Goal: Task Accomplishment & Management: Manage account settings

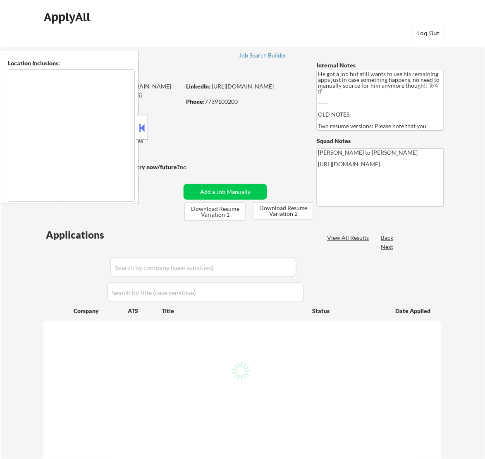
type textarea "[GEOGRAPHIC_DATA], [GEOGRAPHIC_DATA] [GEOGRAPHIC_DATA], [GEOGRAPHIC_DATA] [GEOG…"
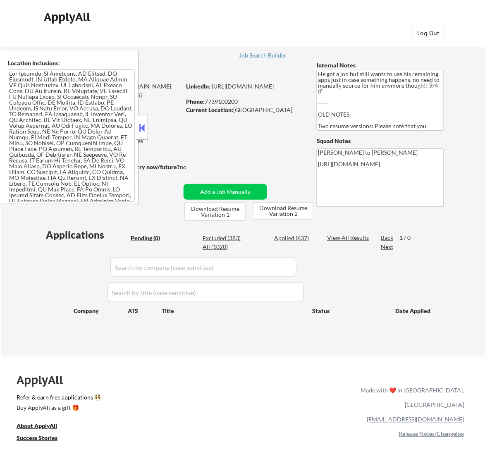
click at [143, 129] on button at bounding box center [141, 128] width 9 height 12
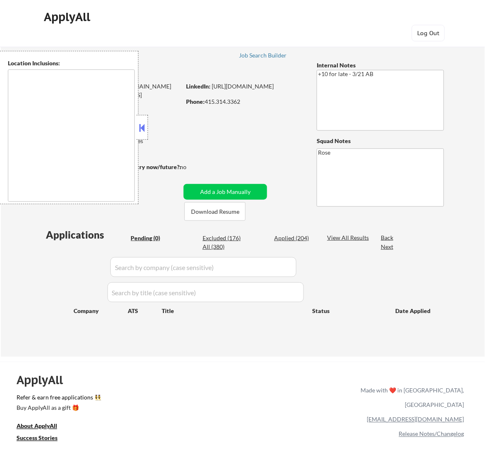
type textarea "[GEOGRAPHIC_DATA], [GEOGRAPHIC_DATA] [GEOGRAPHIC_DATA], [GEOGRAPHIC_DATA] [GEOG…"
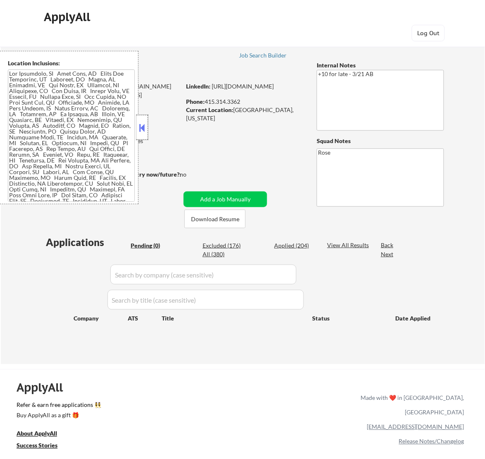
click at [144, 121] on div at bounding box center [142, 127] width 12 height 25
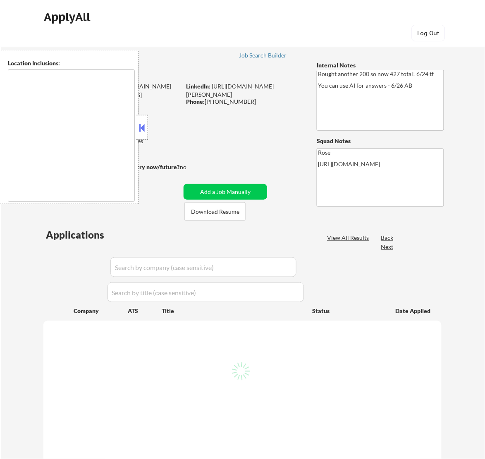
select select ""pending""
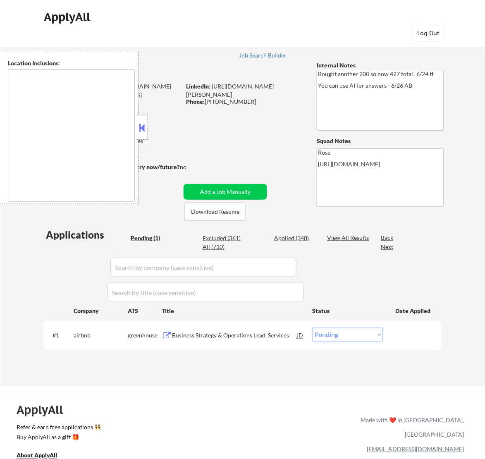
type textarea "San Francisco, CA Daly City, CA South San Francisco, CA Brisbane, CA Colma, CA …"
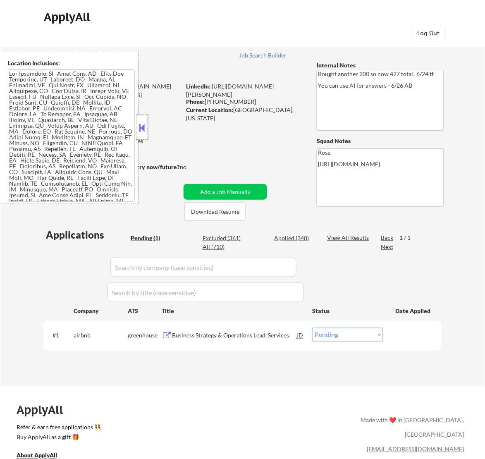
click at [147, 129] on div at bounding box center [142, 127] width 12 height 25
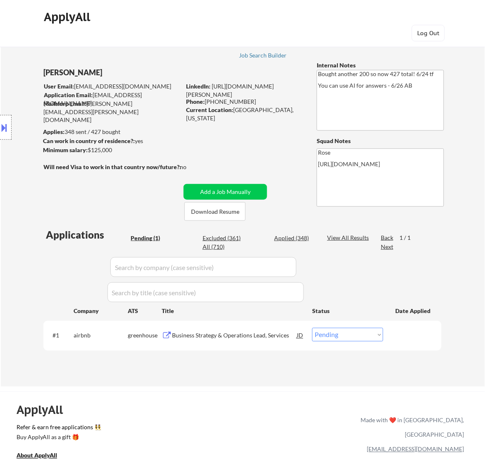
select select ""pending""
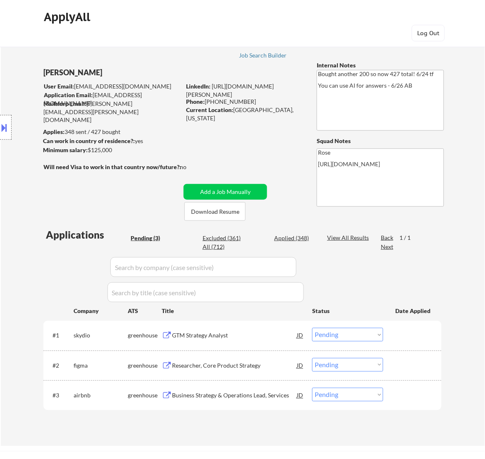
click at [265, 345] on div "#1 skydio greenhouse GTM Strategy Analyst JD Choose an option... Pending Applie…" at bounding box center [241, 335] width 390 height 22
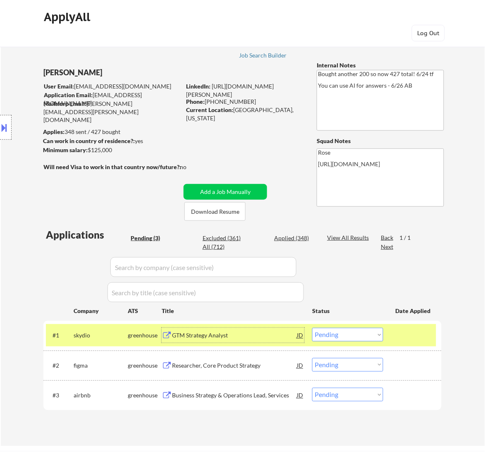
click at [263, 332] on div "GTM Strategy Analyst" at bounding box center [234, 336] width 125 height 8
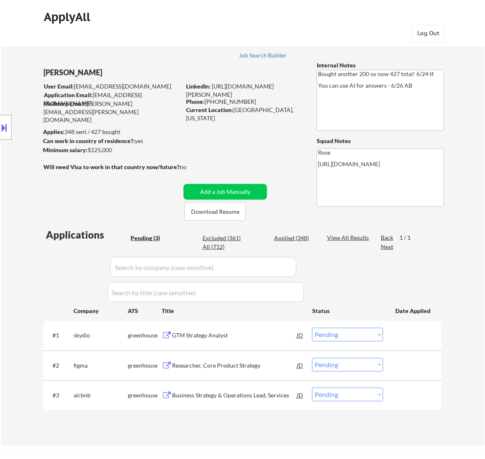
click at [12, 125] on div "Location Inclusions:" at bounding box center [74, 127] width 148 height 153
click at [1, 127] on button at bounding box center [4, 128] width 9 height 14
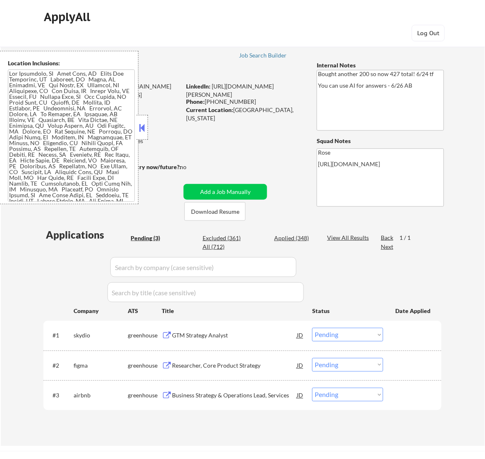
click at [142, 123] on button at bounding box center [141, 128] width 9 height 12
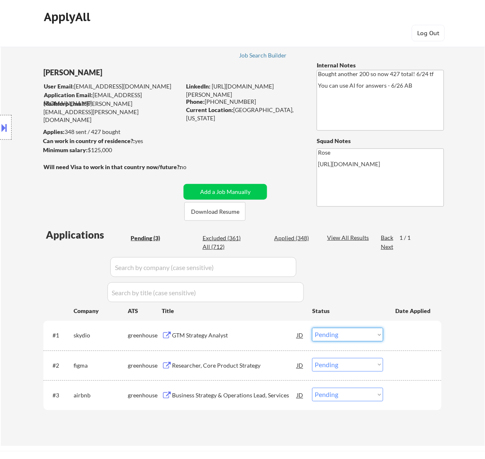
click at [348, 333] on select "Choose an option... Pending Applied Excluded (Questions) Excluded (Expired) Exc…" at bounding box center [347, 335] width 71 height 14
click at [312, 328] on select "Choose an option... Pending Applied Excluded (Questions) Excluded (Expired) Exc…" at bounding box center [347, 335] width 71 height 14
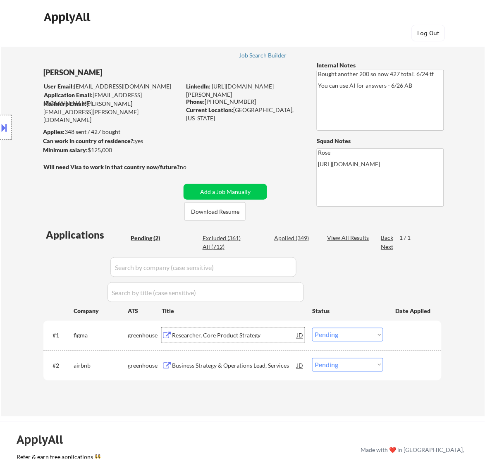
click at [267, 337] on div "Researcher, Core Product Strategy" at bounding box center [234, 336] width 125 height 8
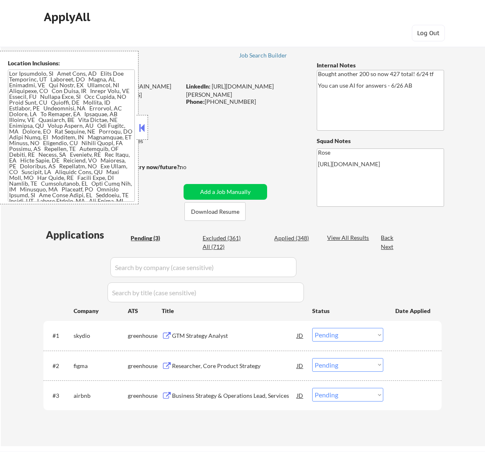
select select ""pending""
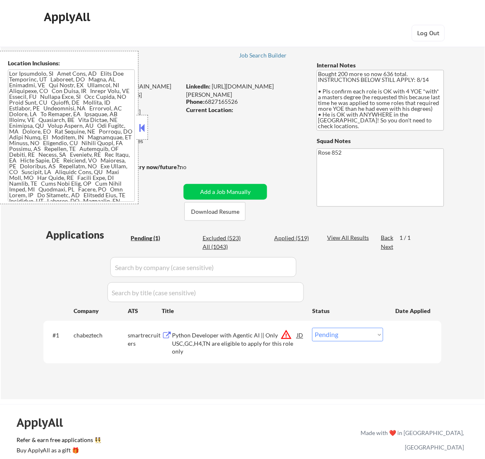
click at [146, 129] on button at bounding box center [141, 128] width 9 height 12
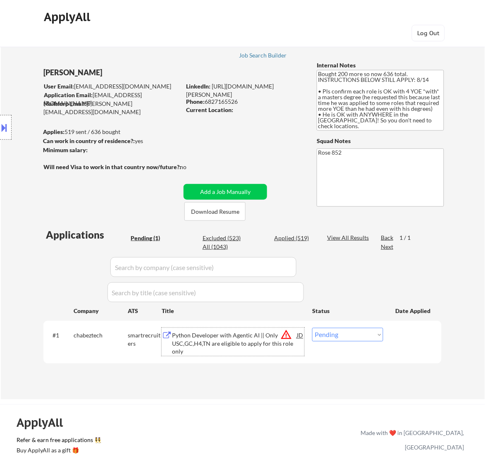
click at [250, 348] on div "Python Developer with Agentic AI || Only USC,GC,H4,TN are eligible to apply for…" at bounding box center [234, 344] width 125 height 24
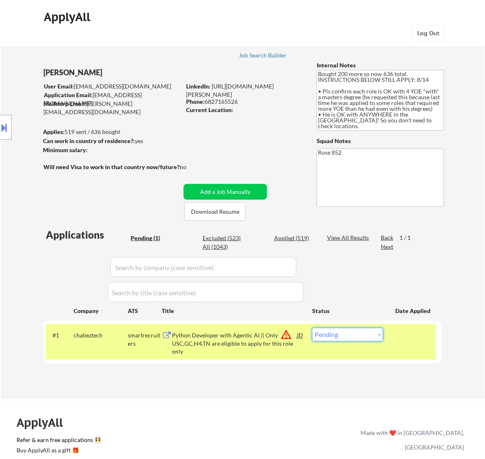
click at [371, 335] on select "Choose an option... Pending Applied Excluded (Questions) Excluded (Expired) Exc…" at bounding box center [347, 335] width 71 height 14
select select ""excluded__bad_match_""
click at [312, 328] on select "Choose an option... Pending Applied Excluded (Questions) Excluded (Expired) Exc…" at bounding box center [347, 335] width 71 height 14
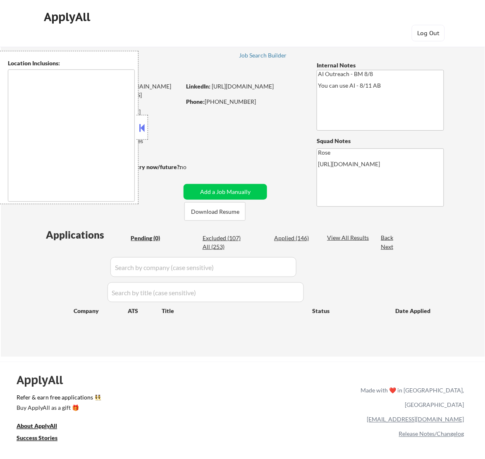
type textarea "Fountain Valley, CA Huntington Beach, CA Costa Mesa, CA Santa Ana, CA Garden Gr…"
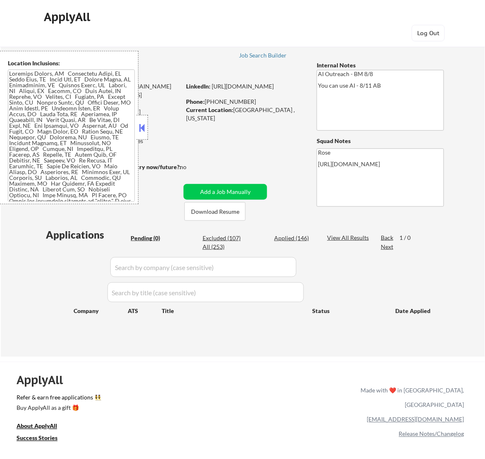
click at [141, 126] on button at bounding box center [141, 128] width 9 height 12
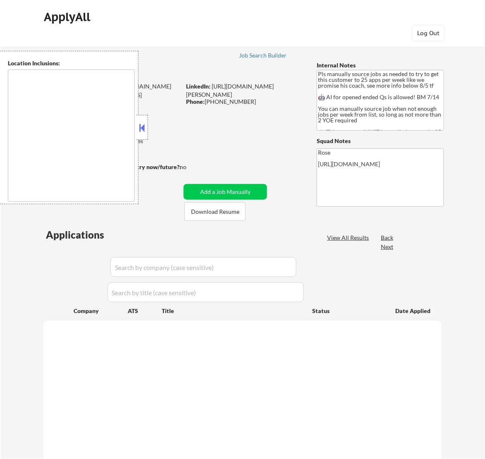
type textarea "Here is a list of metro areas, cities, and towns within approximately a 30-minu…"
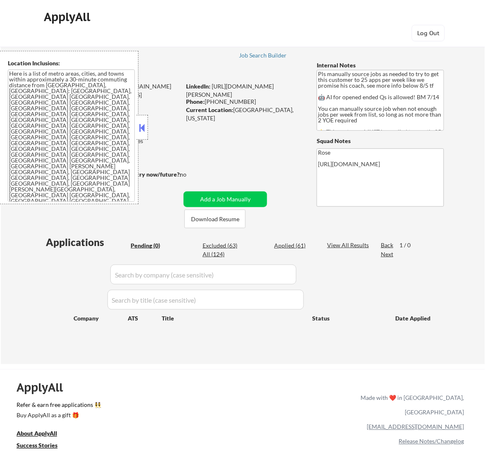
click at [145, 130] on button at bounding box center [141, 128] width 9 height 12
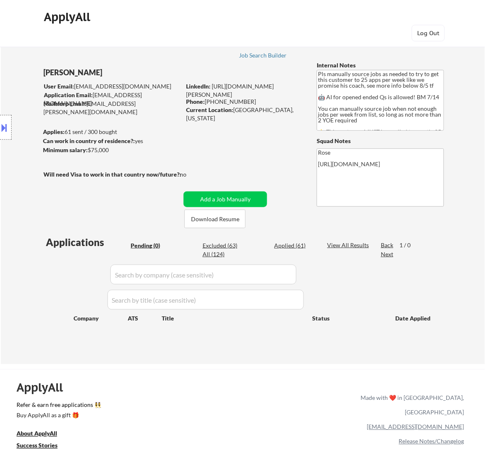
click at [292, 247] on div "Applied (61)" at bounding box center [294, 246] width 41 height 8
select select ""applied""
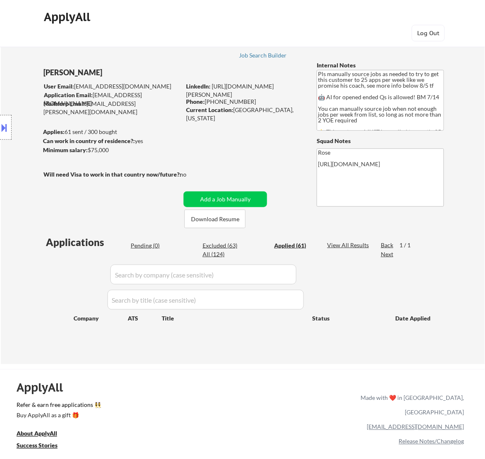
select select ""applied""
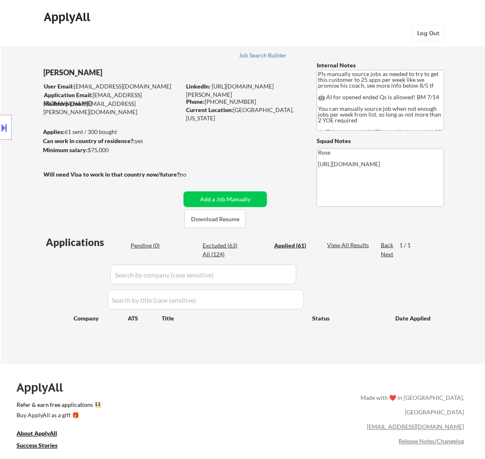
select select ""applied""
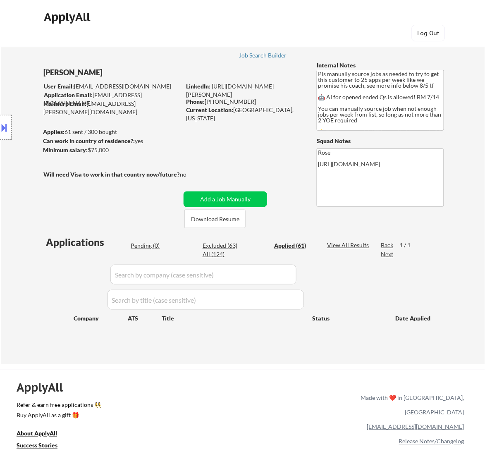
select select ""applied""
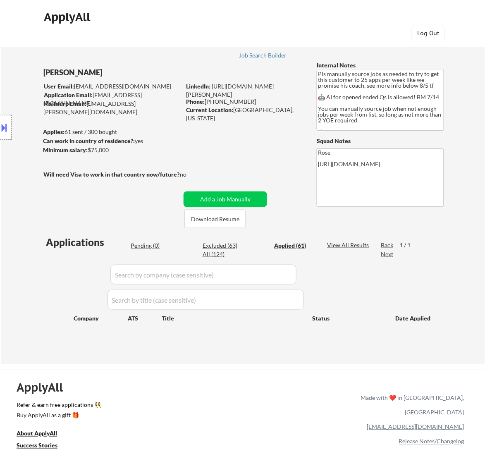
select select ""applied""
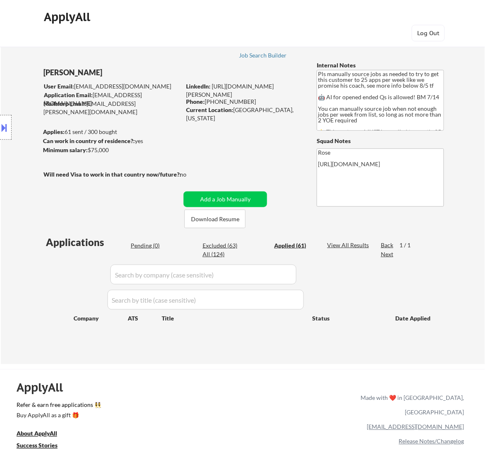
select select ""applied""
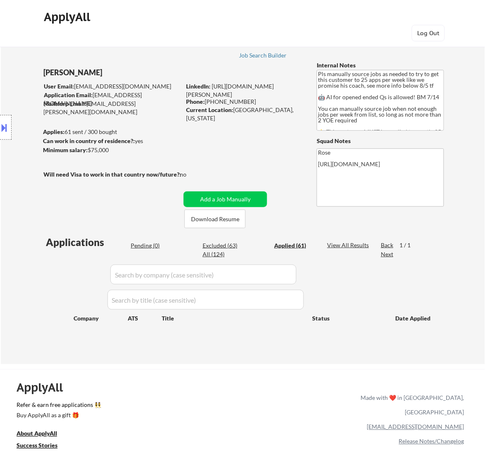
select select ""applied""
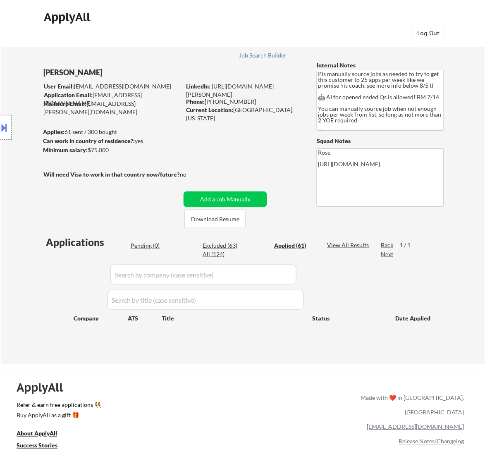
select select ""applied""
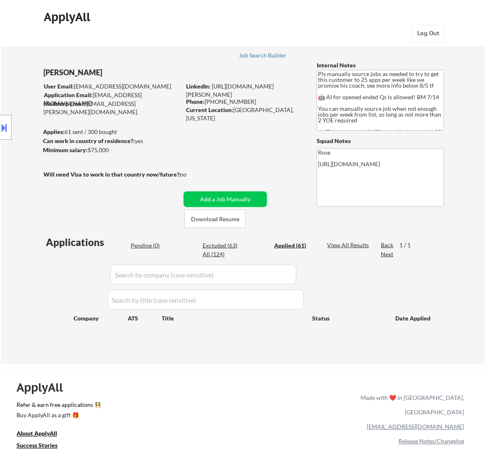
select select ""applied""
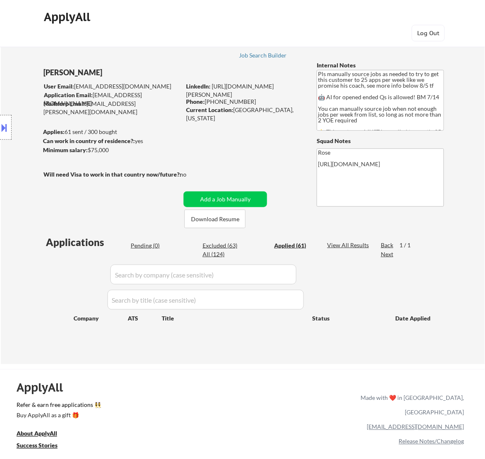
select select ""applied""
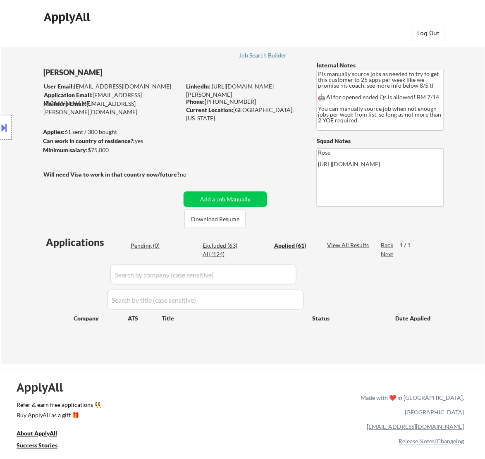
select select ""applied""
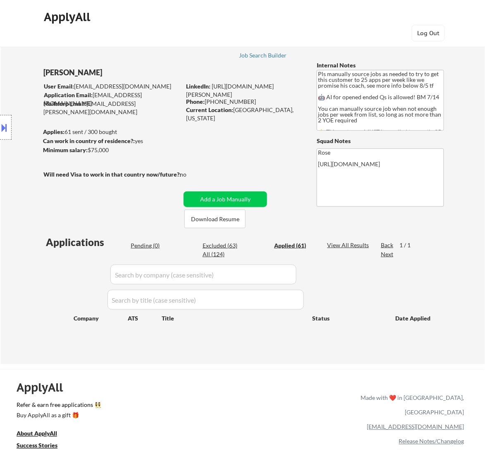
select select ""applied""
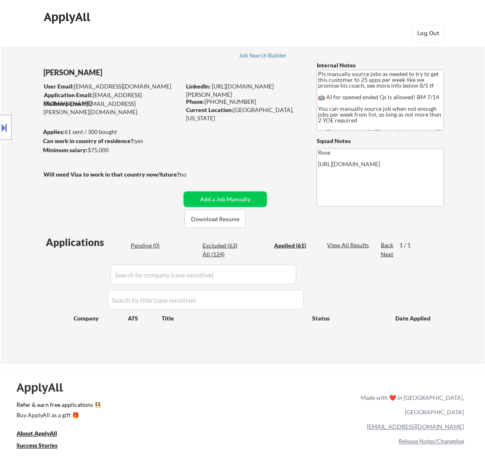
select select ""applied""
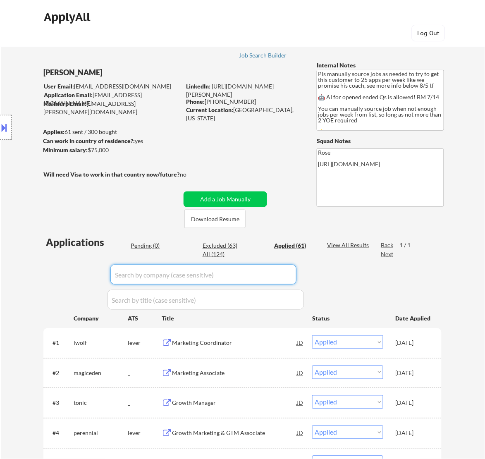
click at [285, 271] on input "input" at bounding box center [203, 275] width 186 height 20
paste input "crometrics.com"
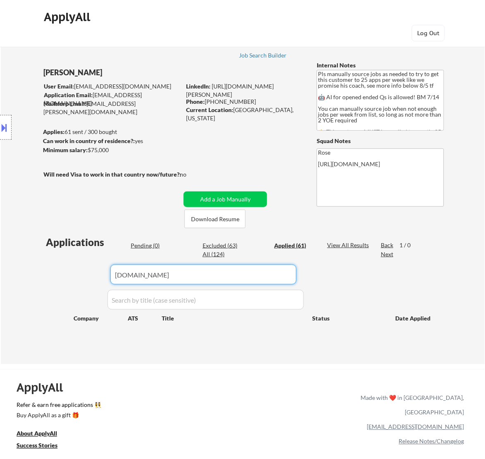
drag, startPoint x: 184, startPoint y: 275, endPoint x: 134, endPoint y: 276, distance: 49.6
click at [134, 276] on input "input" at bounding box center [203, 275] width 186 height 20
type input "c"
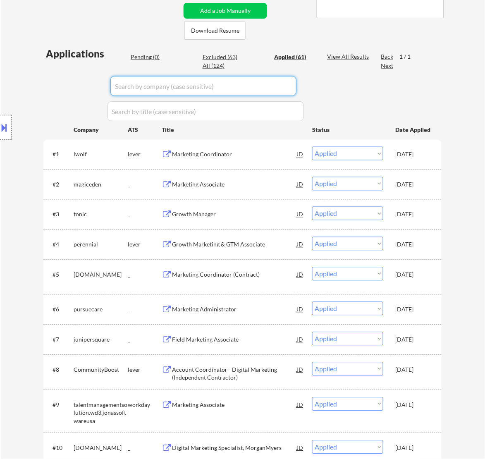
scroll to position [103, 0]
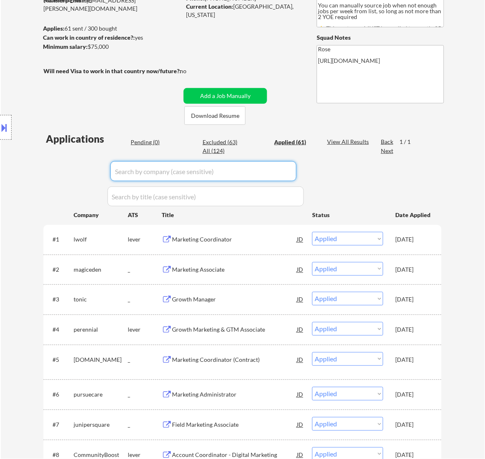
click at [152, 141] on div "Pending (0)" at bounding box center [151, 142] width 41 height 8
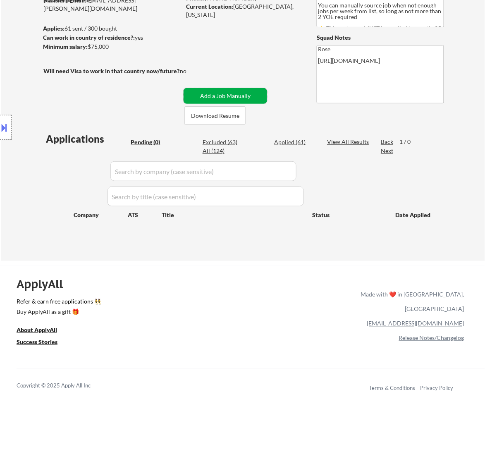
click at [217, 96] on button "Add a Job Manually" at bounding box center [226, 96] width 84 height 16
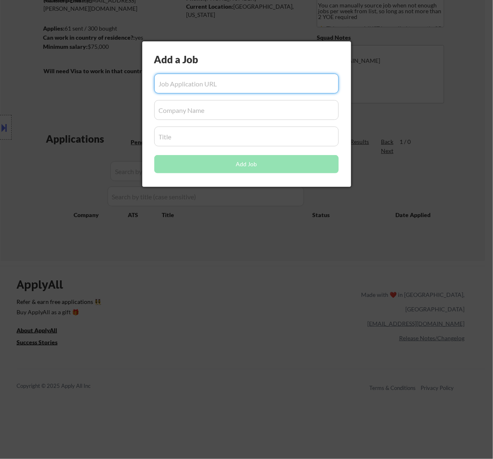
paste input "https://crometrics.com/careers/?gh_jid=5653459004"
type input "https://crometrics.com/careers/?gh_jid=5653459004"
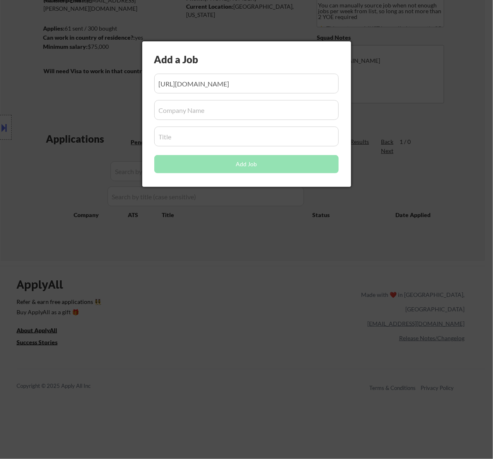
click at [194, 110] on input "input" at bounding box center [246, 110] width 184 height 20
paste input "crometrics"
type input "crometrics"
click at [212, 138] on input "input" at bounding box center [246, 137] width 184 height 20
paste input "Growth Associate"
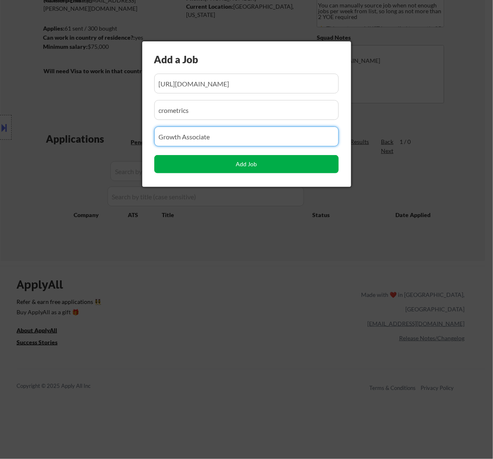
type input "Growth Associate"
click at [251, 163] on button "Add Job" at bounding box center [246, 164] width 184 height 18
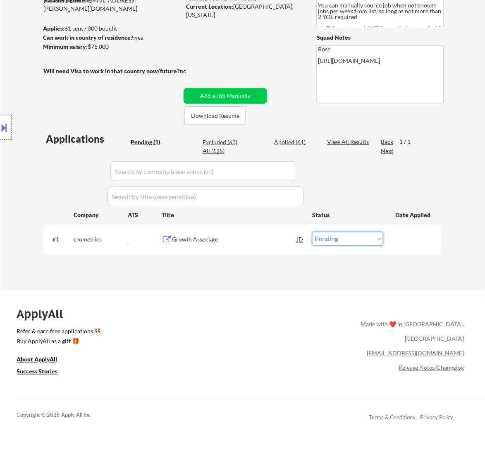
click at [336, 240] on select "Choose an option... Pending Applied Excluded (Questions) Excluded (Expired) Exc…" at bounding box center [347, 239] width 71 height 14
select select ""applied""
click at [312, 232] on select "Choose an option... Pending Applied Excluded (Questions) Excluded (Expired) Exc…" at bounding box center [347, 239] width 71 height 14
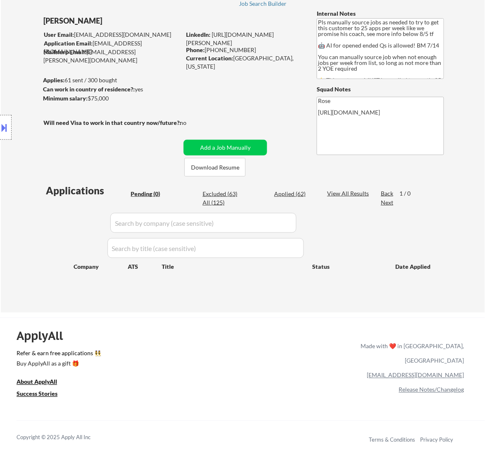
scroll to position [0, 0]
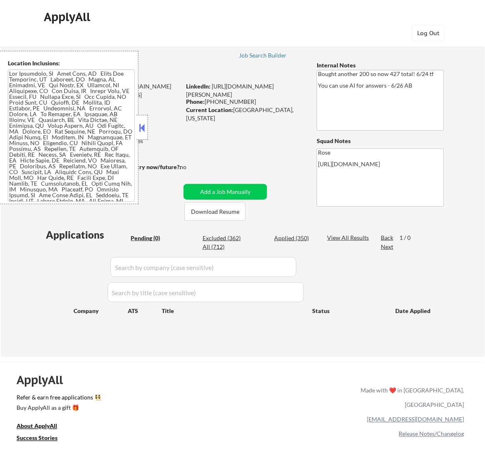
click at [290, 241] on div "Applied (350)" at bounding box center [294, 238] width 41 height 8
click at [144, 122] on button at bounding box center [141, 128] width 9 height 12
select select ""applied""
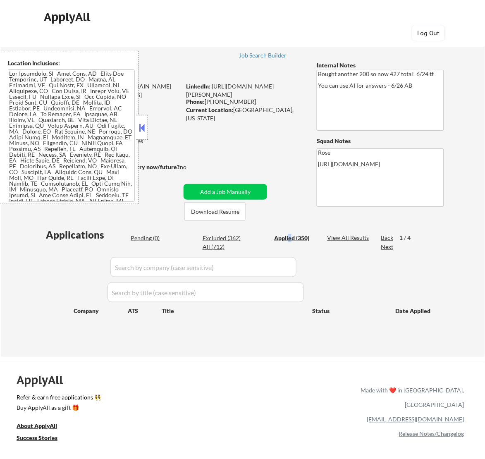
select select ""applied""
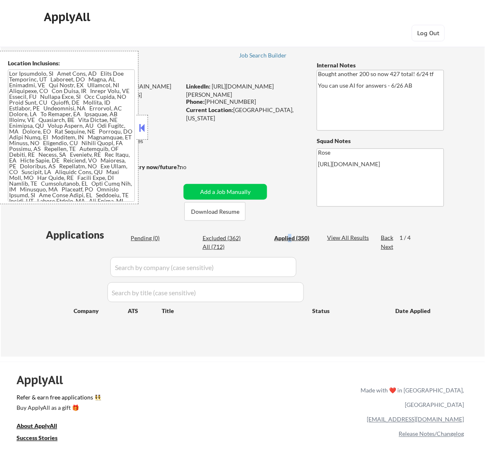
select select ""applied""
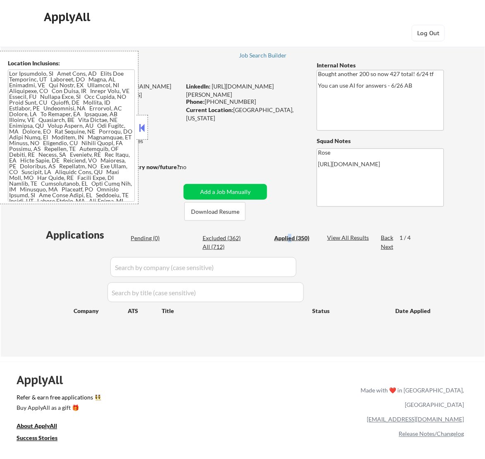
select select ""applied""
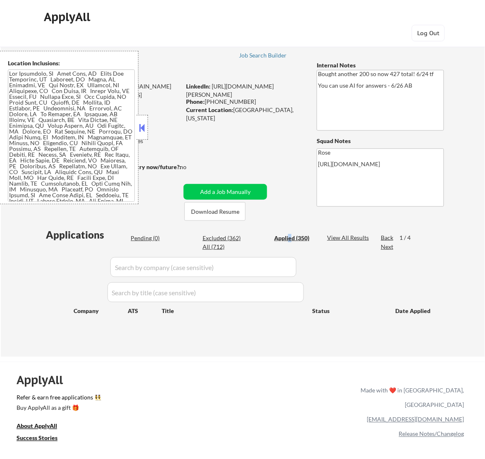
select select ""applied""
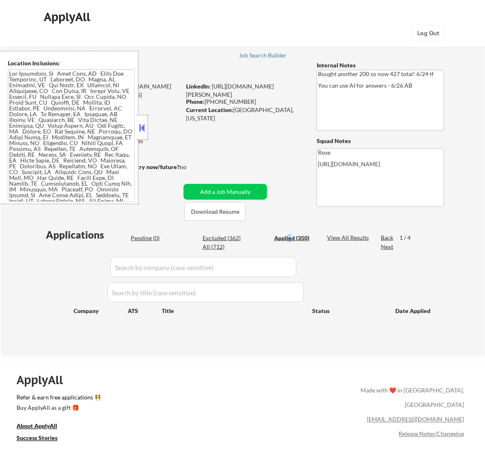
select select ""applied""
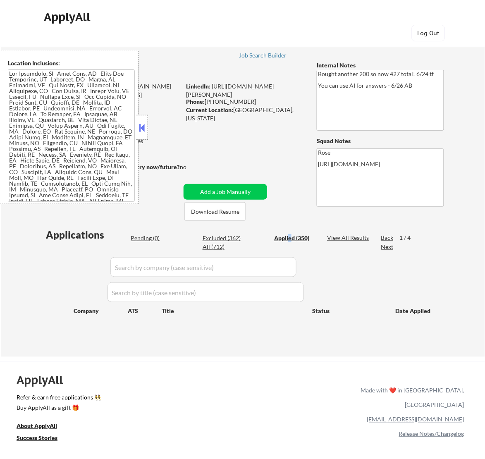
select select ""applied""
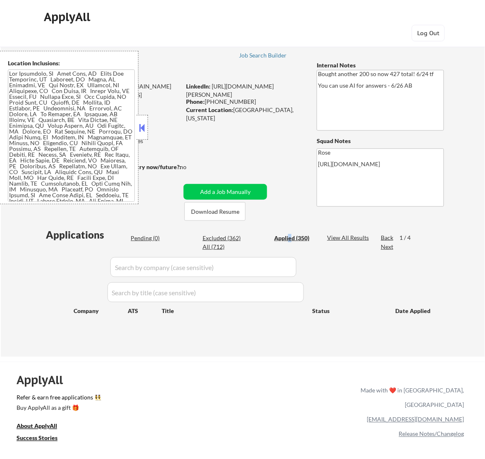
select select ""applied""
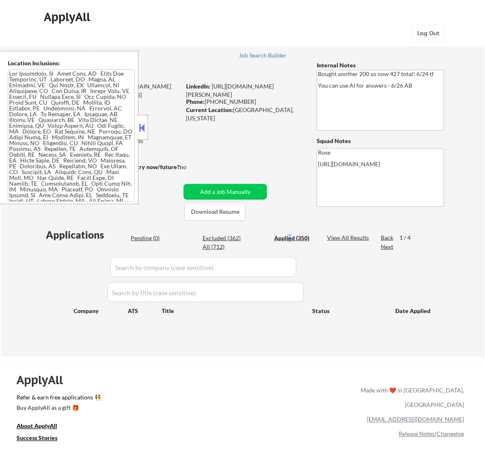
select select ""applied""
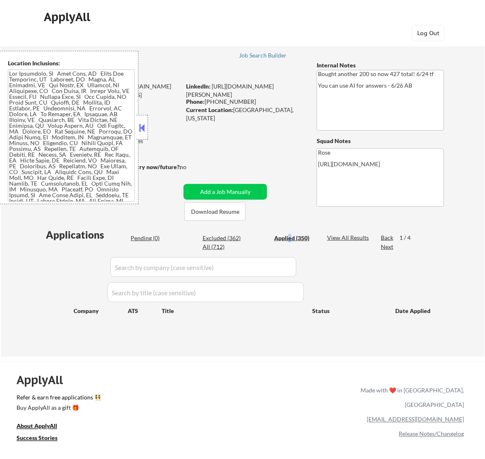
select select ""applied""
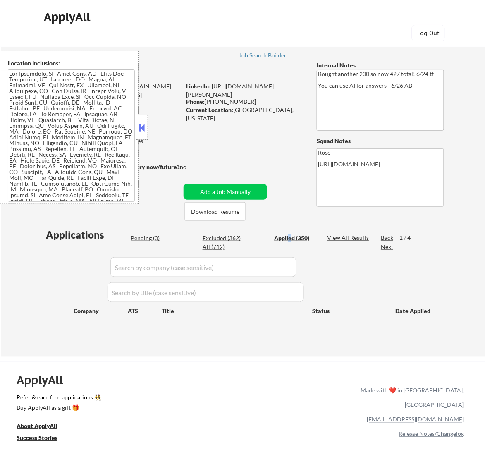
select select ""applied""
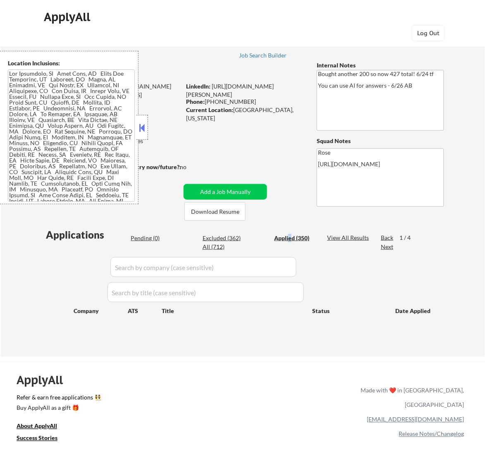
select select ""applied""
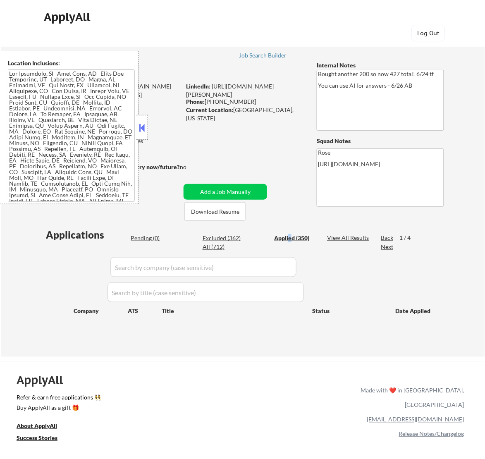
select select ""applied""
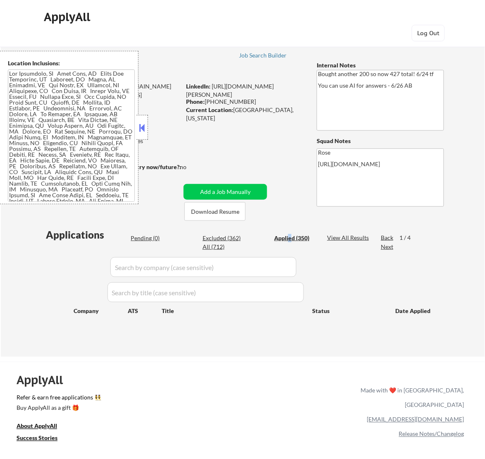
select select ""applied""
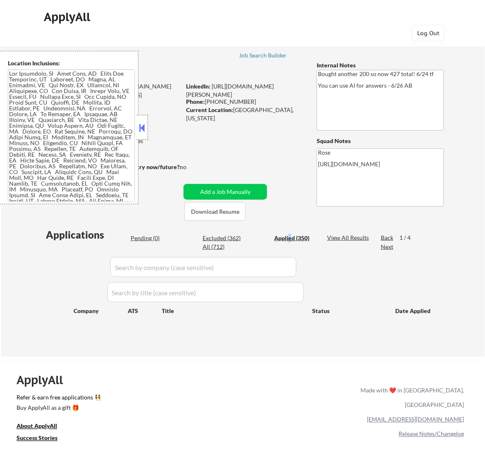
select select ""applied""
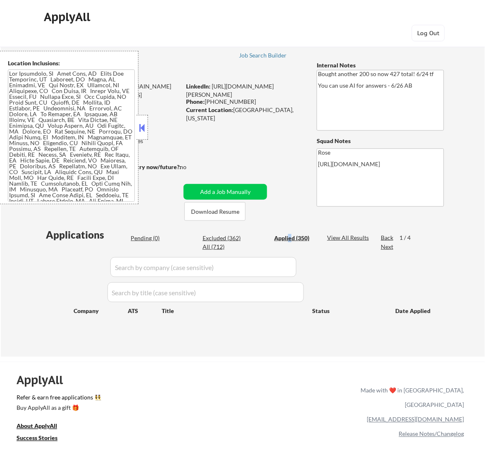
select select ""applied""
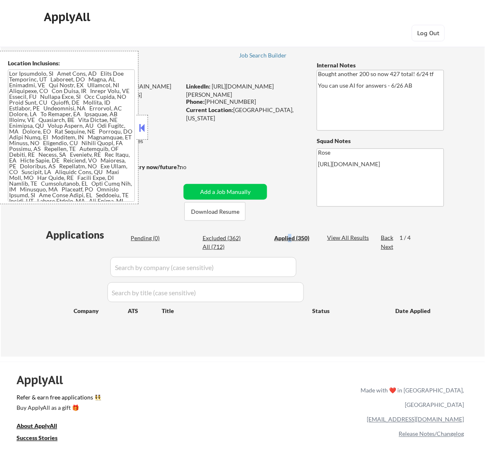
select select ""applied""
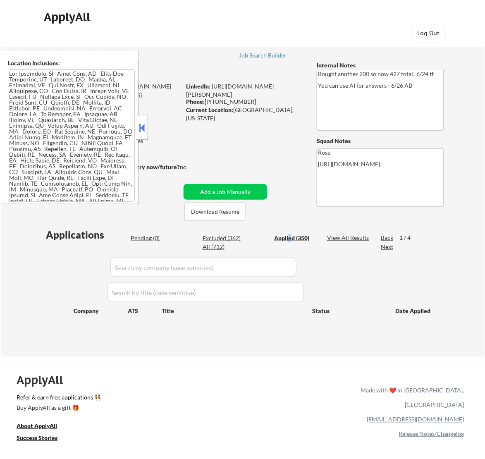
select select ""applied""
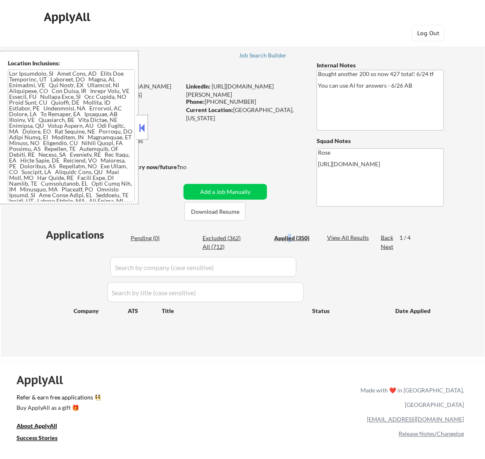
select select ""applied""
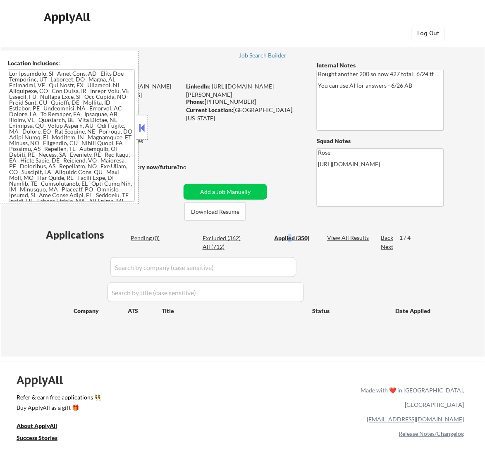
select select ""applied""
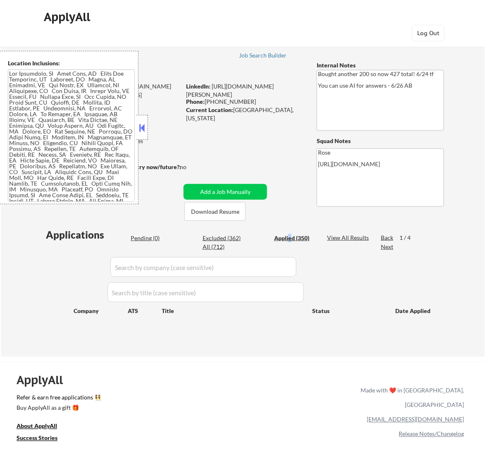
select select ""applied""
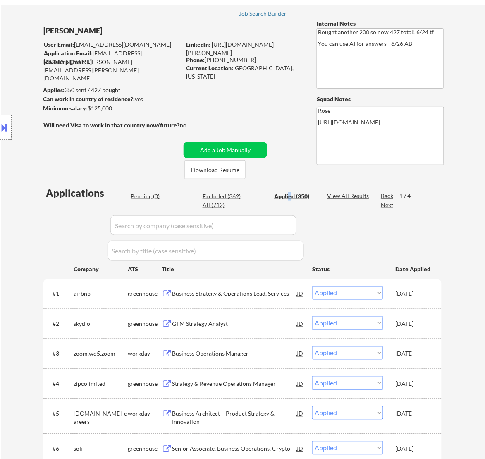
scroll to position [52, 0]
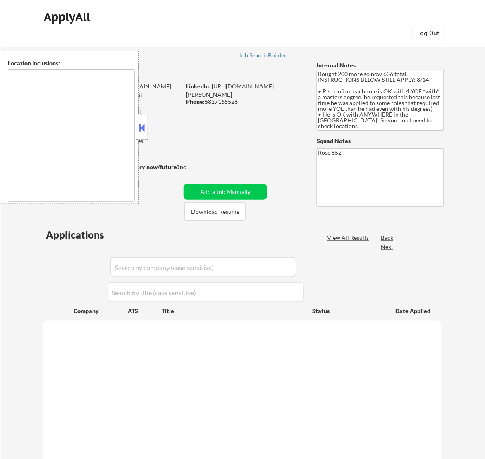
type textarea "[GEOGRAPHIC_DATA], [GEOGRAPHIC_DATA] [GEOGRAPHIC_DATA], [GEOGRAPHIC_DATA] [GEOG…"
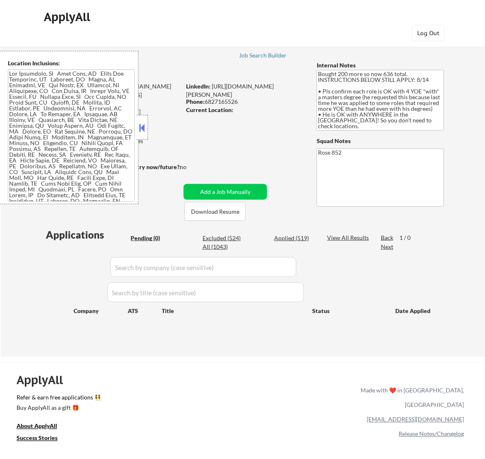
click at [145, 129] on button at bounding box center [141, 128] width 9 height 12
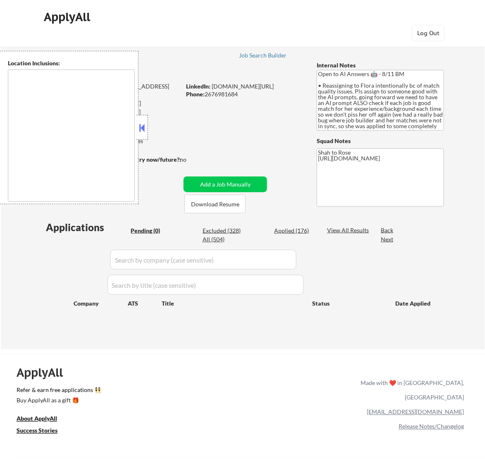
type textarea "remote"
click at [145, 127] on button at bounding box center [141, 128] width 9 height 12
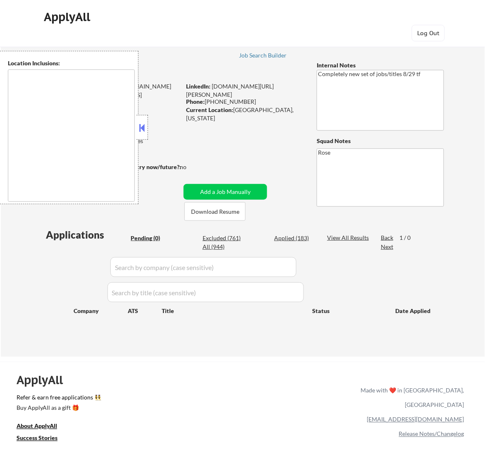
click at [141, 129] on button at bounding box center [141, 128] width 9 height 12
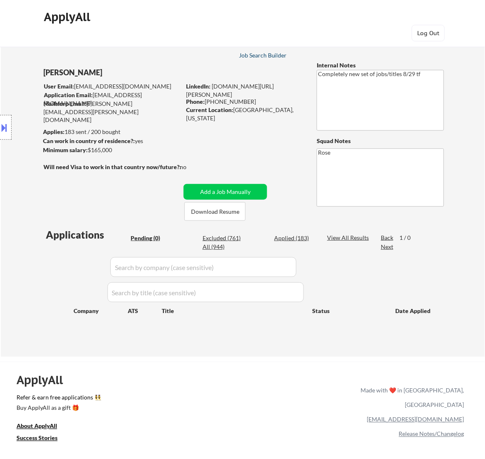
click at [251, 55] on div "Job Search Builder" at bounding box center [263, 56] width 48 height 6
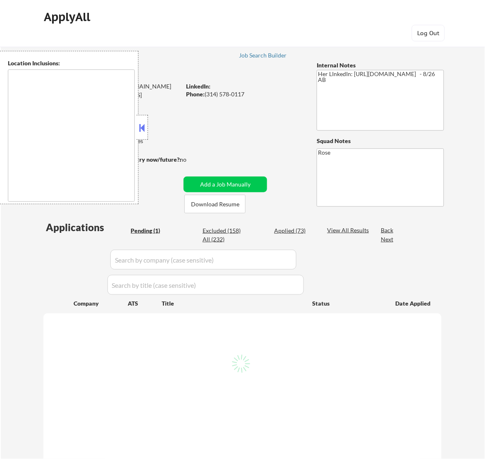
select select ""pending""
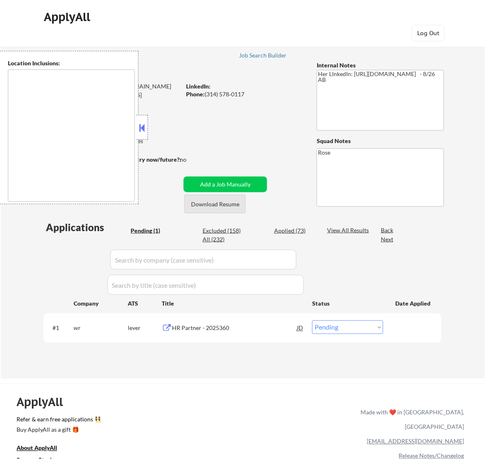
type textarea "[GEOGRAPHIC_DATA][PERSON_NAME], [GEOGRAPHIC_DATA][PERSON_NAME][GEOGRAPHIC_DATA]…"
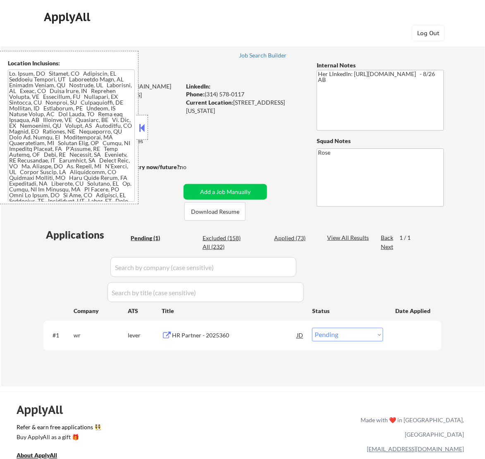
click at [145, 123] on button at bounding box center [141, 128] width 9 height 12
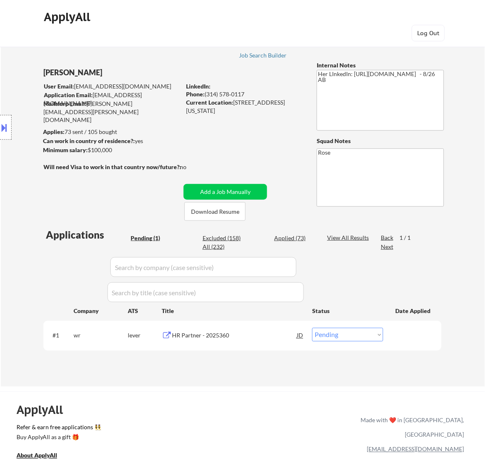
click at [230, 340] on div "HR Partner - 2025360" at bounding box center [234, 335] width 125 height 15
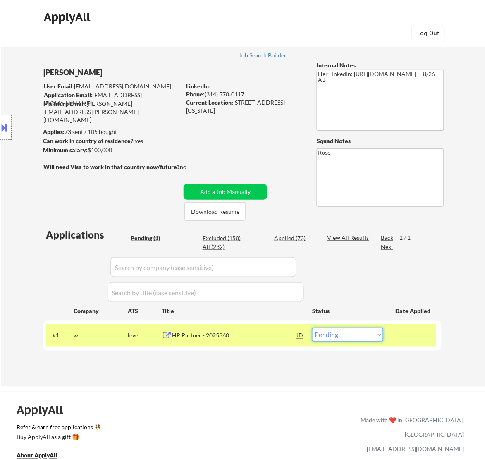
click at [349, 333] on select "Choose an option... Pending Applied Excluded (Questions) Excluded (Expired) Exc…" at bounding box center [347, 335] width 71 height 14
select select ""excluded__salary_""
click at [312, 328] on select "Choose an option... Pending Applied Excluded (Questions) Excluded (Expired) Exc…" at bounding box center [347, 335] width 71 height 14
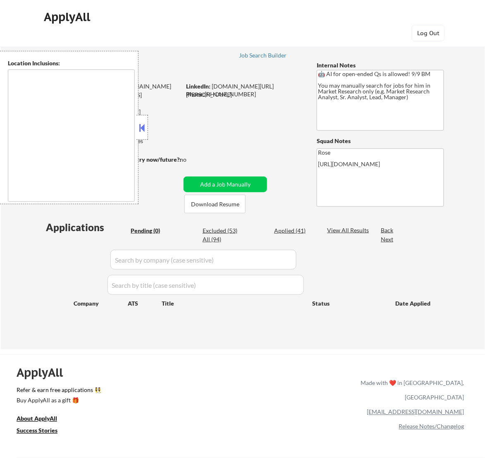
type textarea "[GEOGRAPHIC_DATA], [GEOGRAPHIC_DATA] [GEOGRAPHIC_DATA], [GEOGRAPHIC_DATA] [GEOG…"
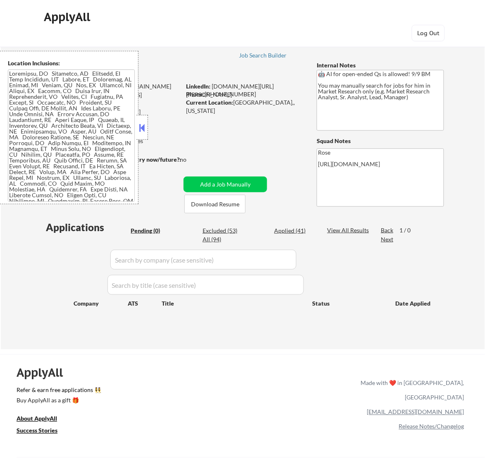
click at [146, 124] on button at bounding box center [141, 128] width 9 height 12
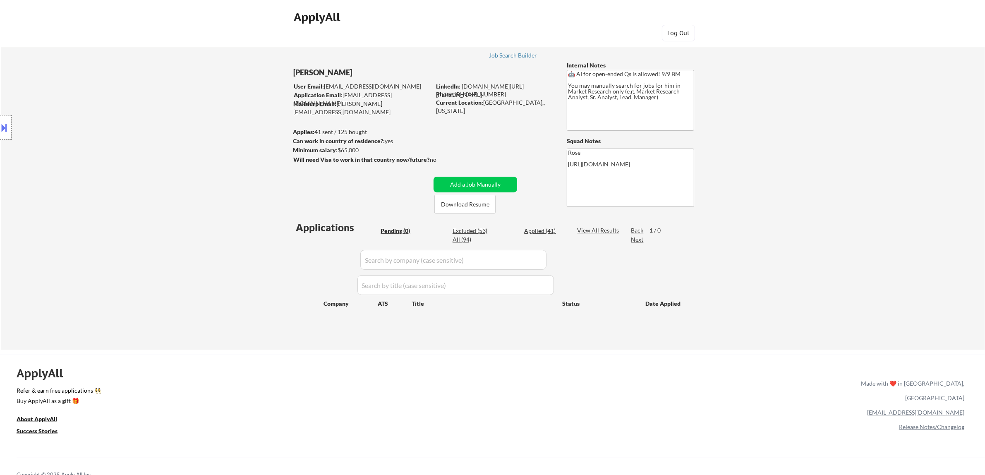
click at [7, 128] on button at bounding box center [4, 128] width 9 height 14
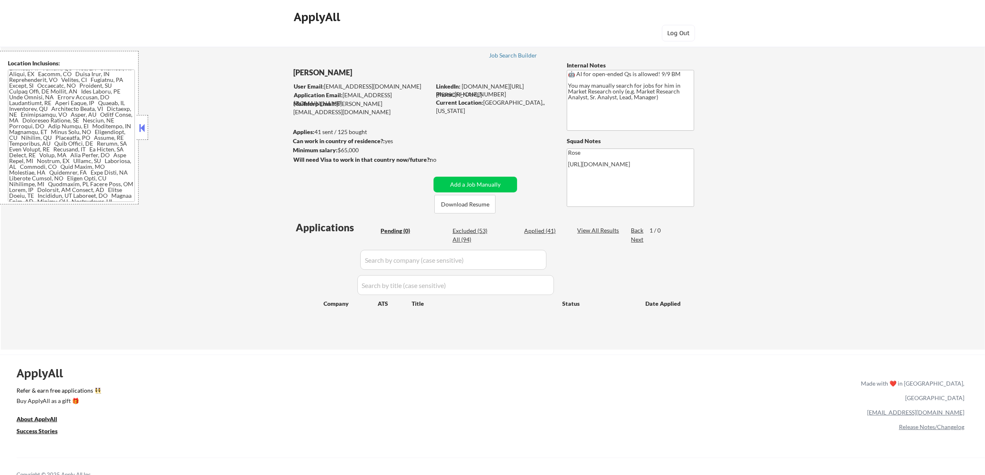
scroll to position [26, 0]
click at [485, 231] on div "Applied (41)" at bounding box center [544, 231] width 41 height 8
select select ""applied""
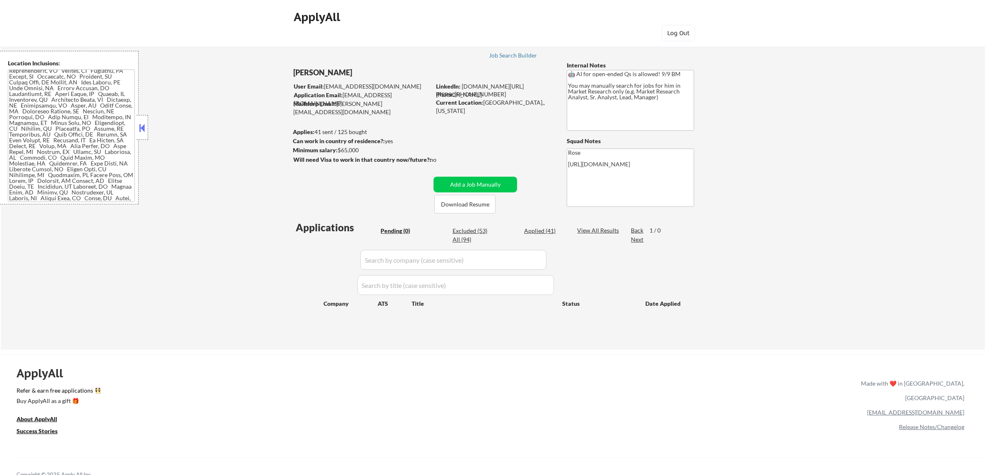
select select ""applied""
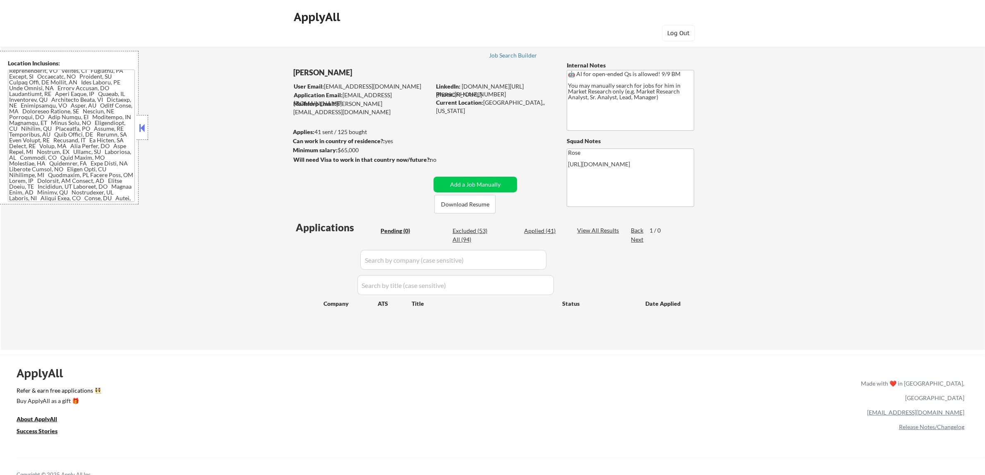
select select ""applied""
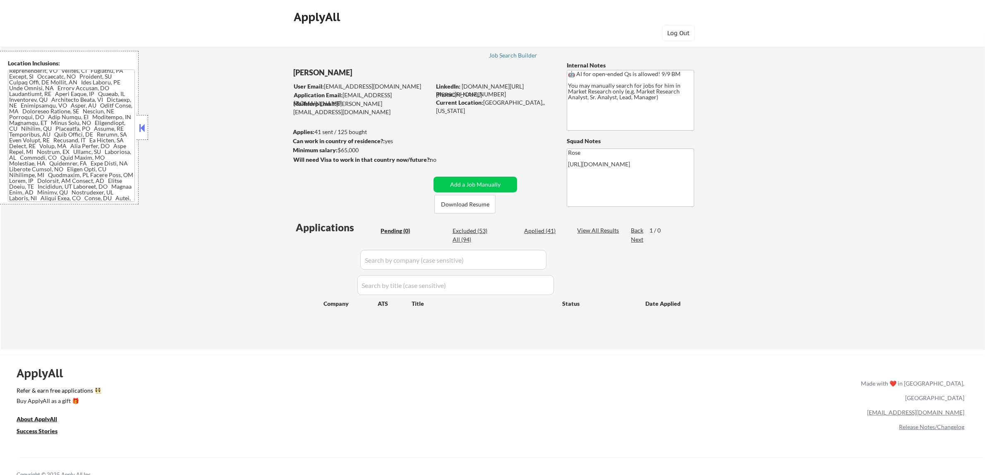
select select ""applied""
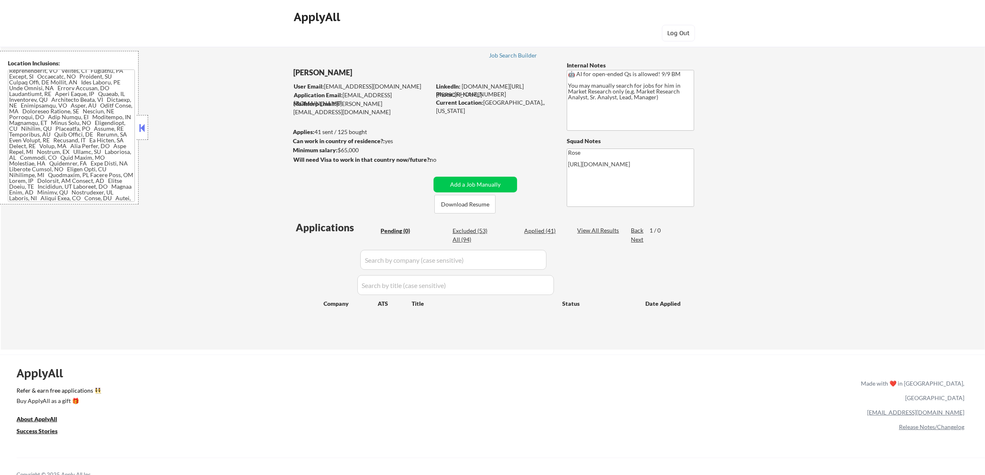
select select ""applied""
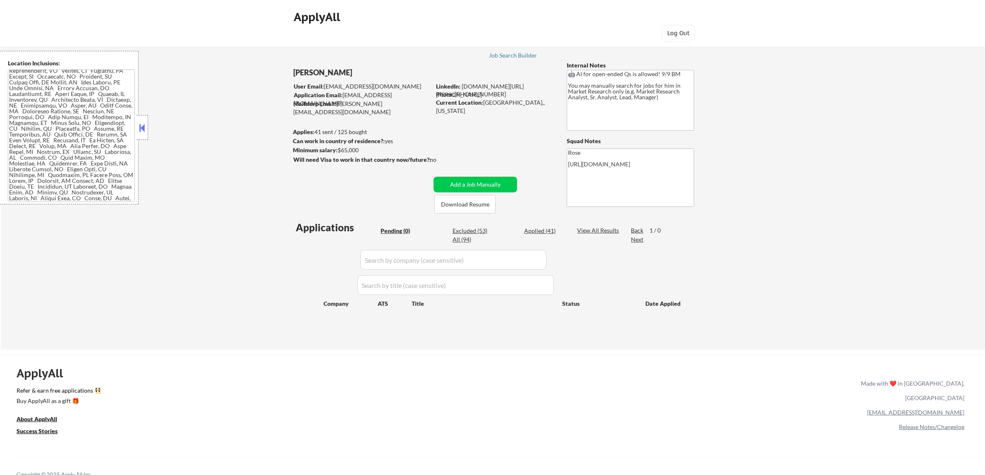
select select ""applied""
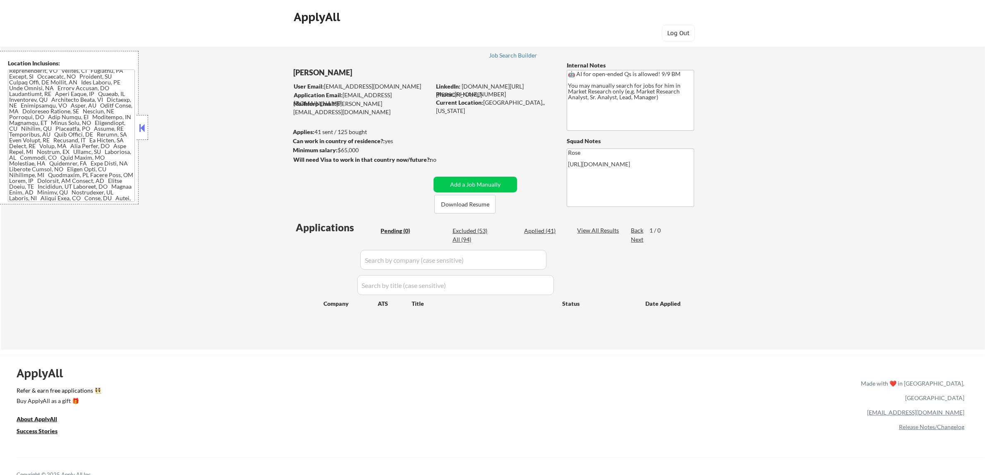
select select ""applied""
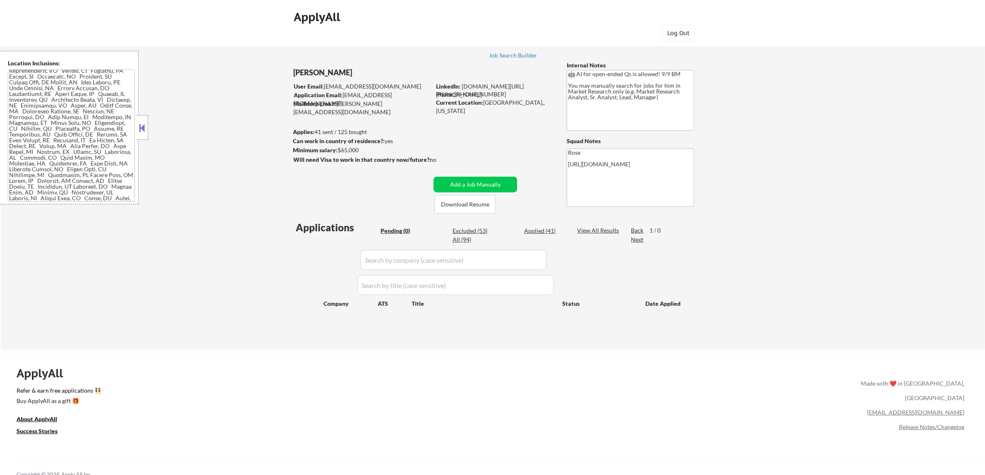
select select ""applied""
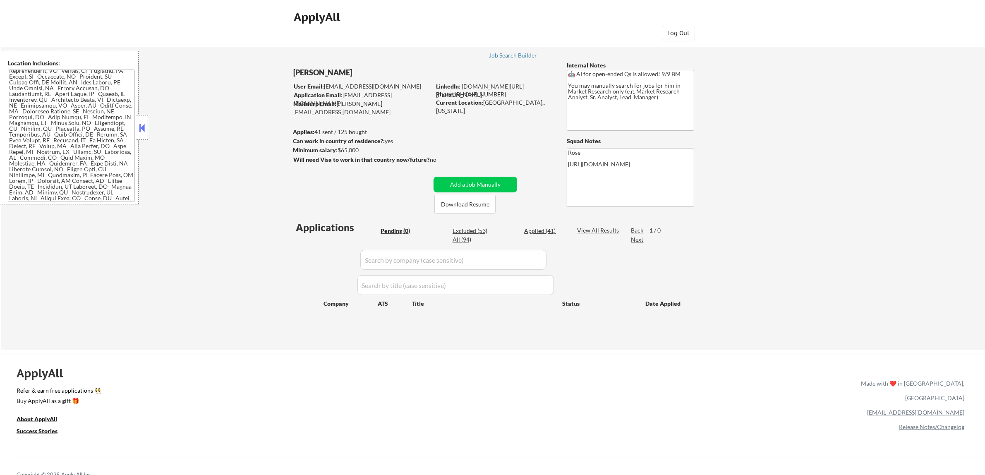
select select ""applied""
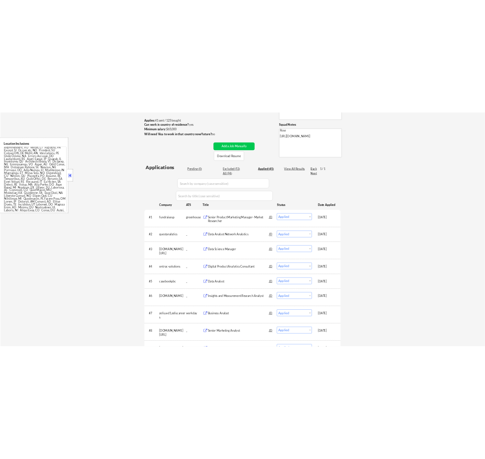
scroll to position [0, 0]
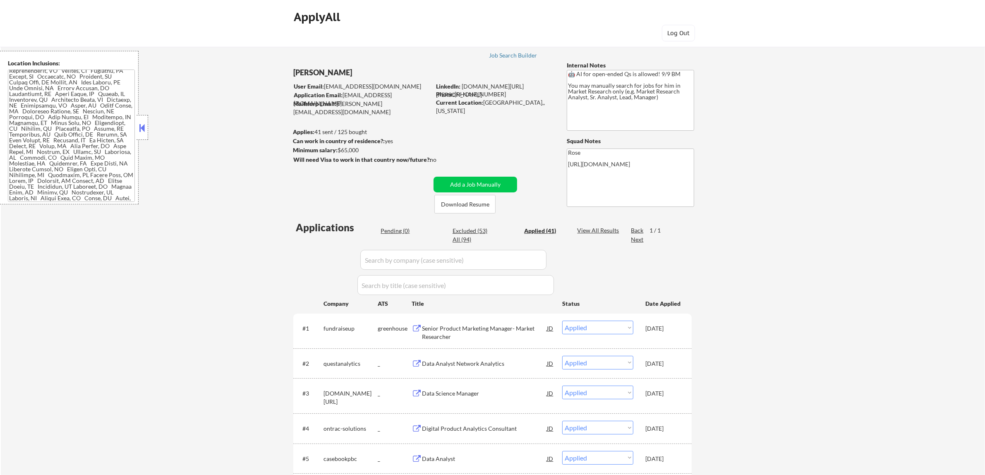
click at [485, 259] on input "input" at bounding box center [453, 260] width 186 height 20
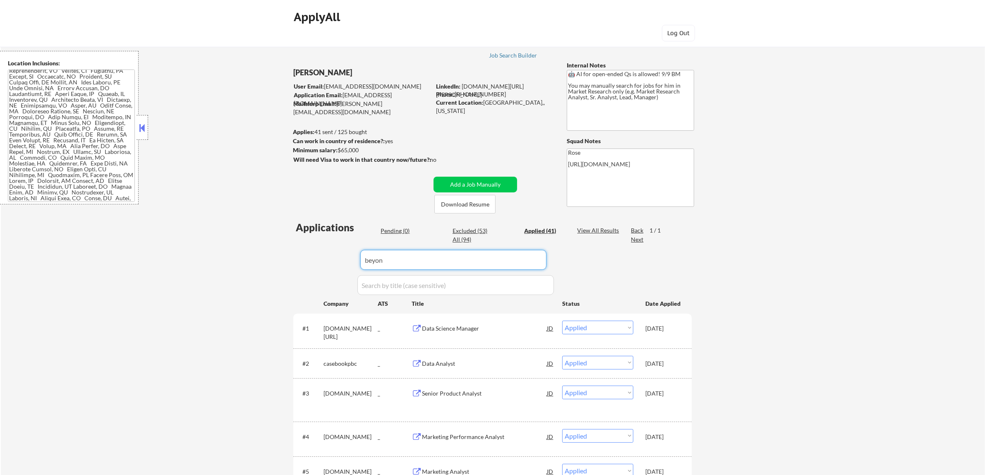
type input "beyond"
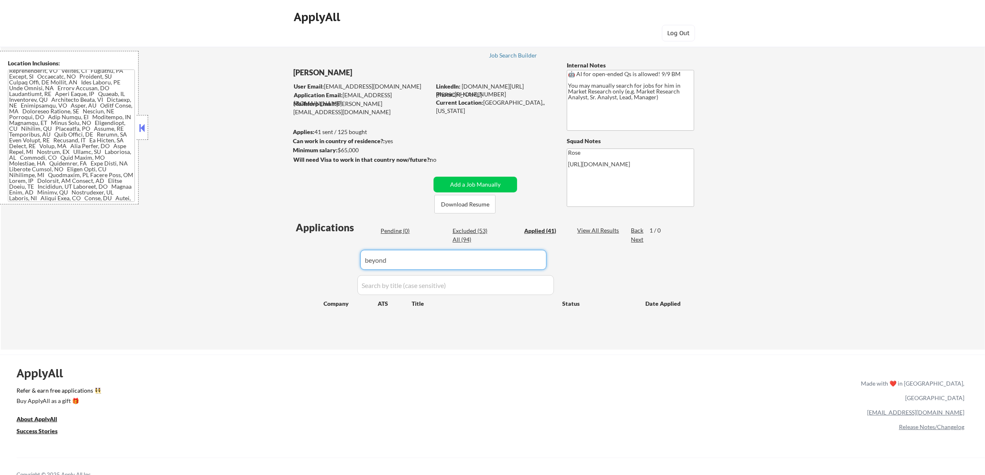
drag, startPoint x: 353, startPoint y: 258, endPoint x: 303, endPoint y: 258, distance: 50.1
click at [303, 258] on div "Applications Pending (0) Excluded (53) Applied (41) All (94) View All Results B…" at bounding box center [492, 276] width 398 height 113
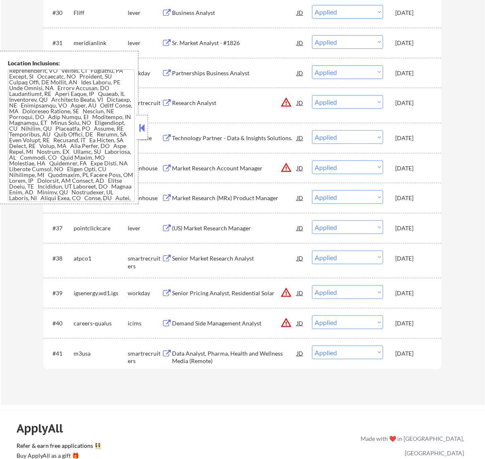
scroll to position [1241, 0]
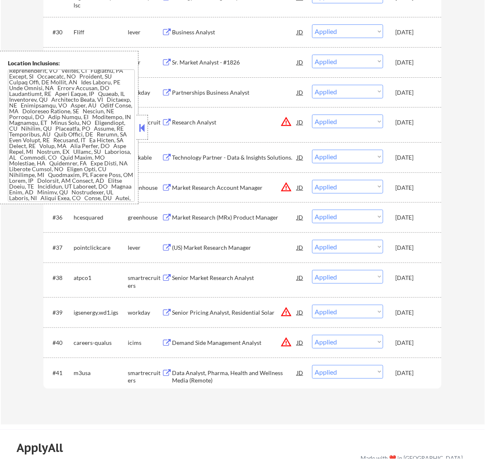
click at [144, 129] on button at bounding box center [141, 128] width 9 height 12
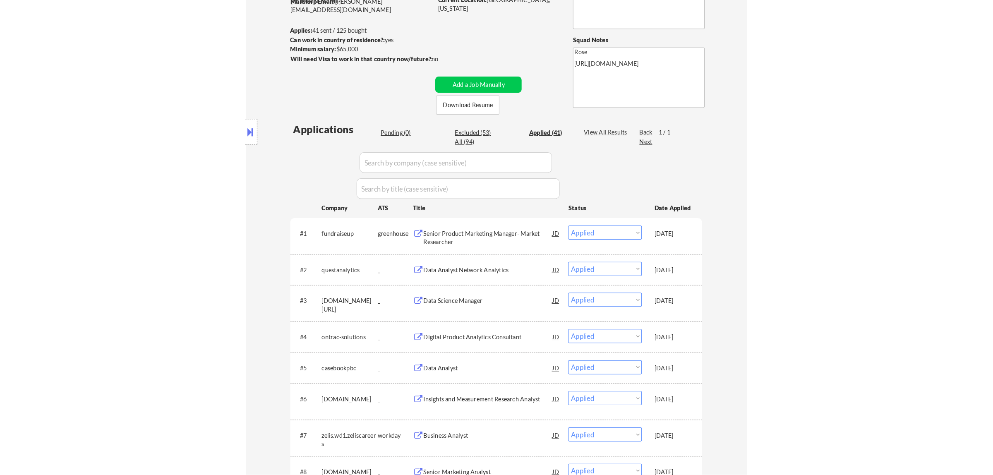
scroll to position [103, 0]
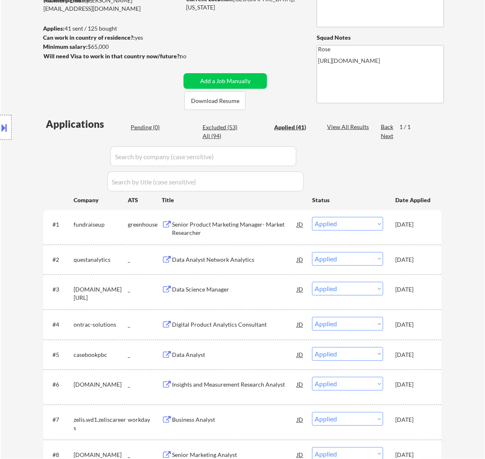
click at [147, 129] on div "Location Inclusions:" at bounding box center [74, 127] width 148 height 153
click at [147, 126] on div "Location Inclusions:" at bounding box center [74, 127] width 148 height 153
click at [145, 127] on div "Location Inclusions:" at bounding box center [74, 127] width 148 height 153
click at [144, 129] on div "Location Inclusions:" at bounding box center [74, 127] width 148 height 153
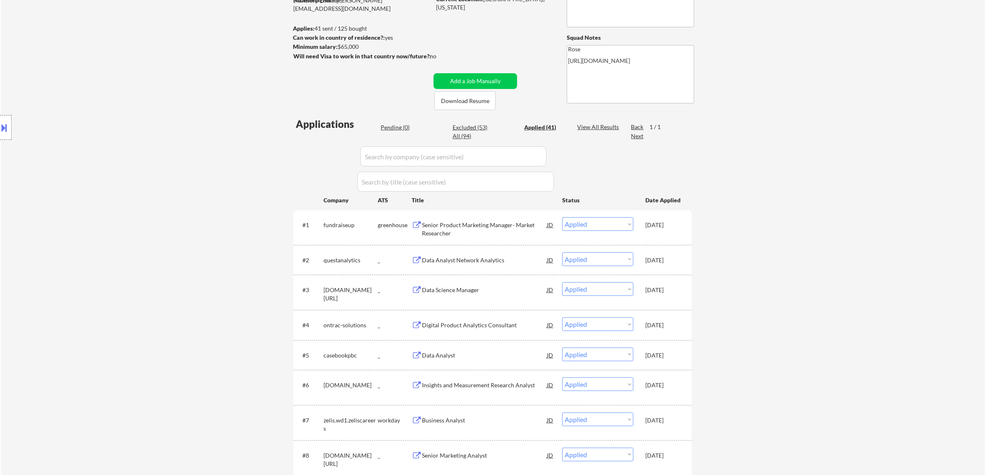
click at [395, 127] on div "Pending (0)" at bounding box center [401, 127] width 41 height 8
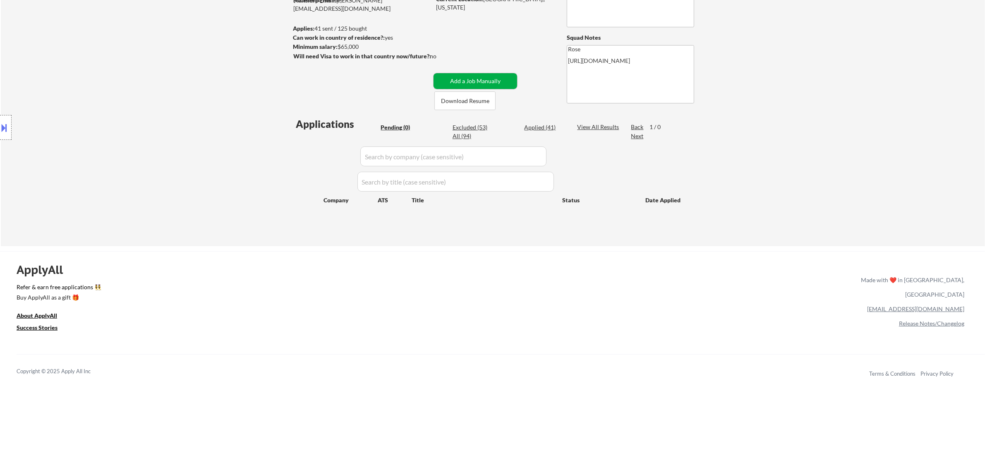
click at [470, 83] on button "Add a Job Manually" at bounding box center [475, 81] width 84 height 16
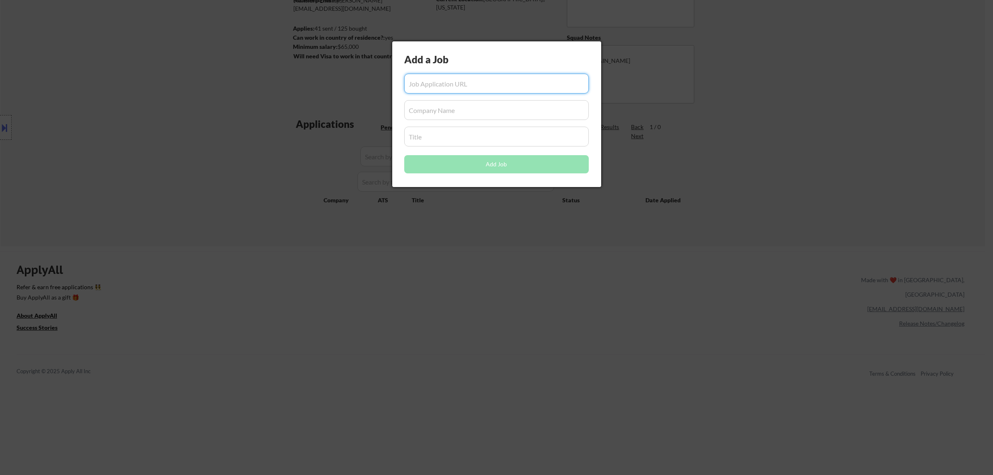
paste input "https://jobs.ashbyhq.com/franki/2bb28fcc-c0a8-4a7e-bf8d-590eb22e9247"
type input "https://jobs.ashbyhq.com/franki/2bb28fcc-c0a8-4a7e-bf8d-590eb22e9247"
click at [454, 110] on input "input" at bounding box center [496, 110] width 184 height 20
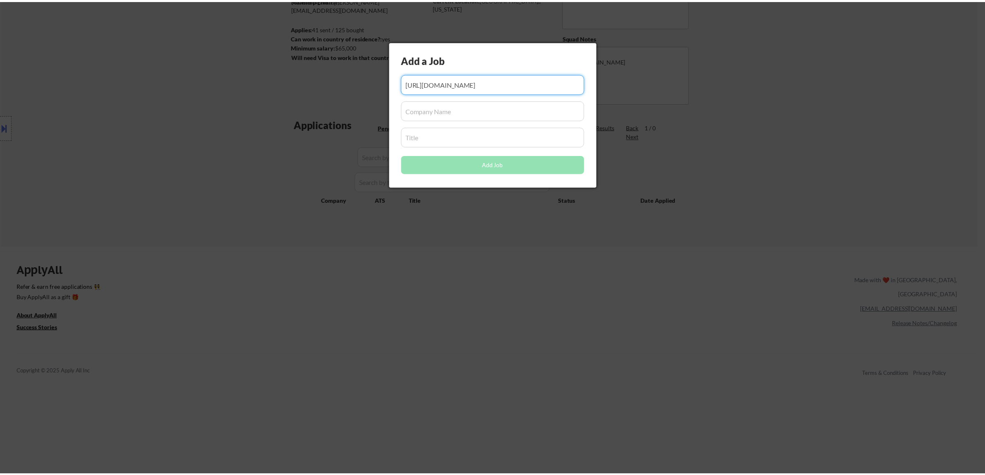
scroll to position [0, 0]
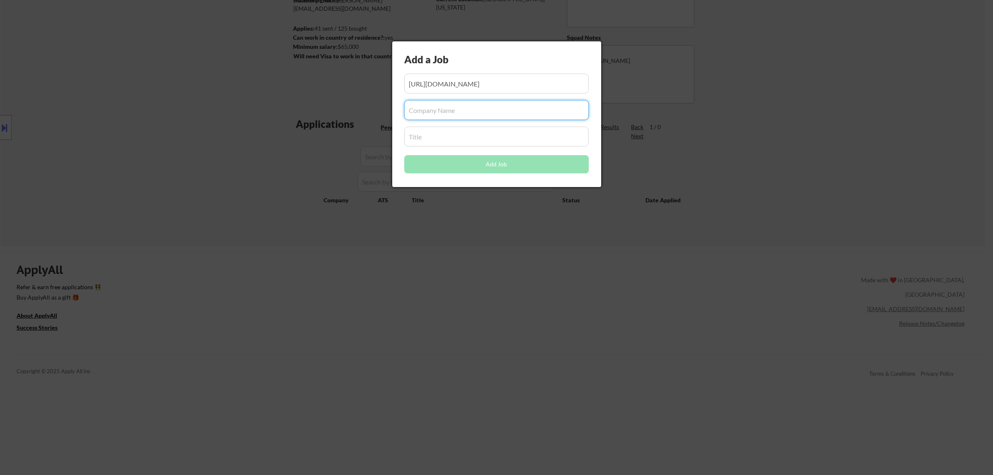
paste input "franki/"
type input "franki"
click at [428, 134] on input "input" at bounding box center [496, 137] width 184 height 20
paste input "Product Analytics Lead, Loyalty & Incentives"
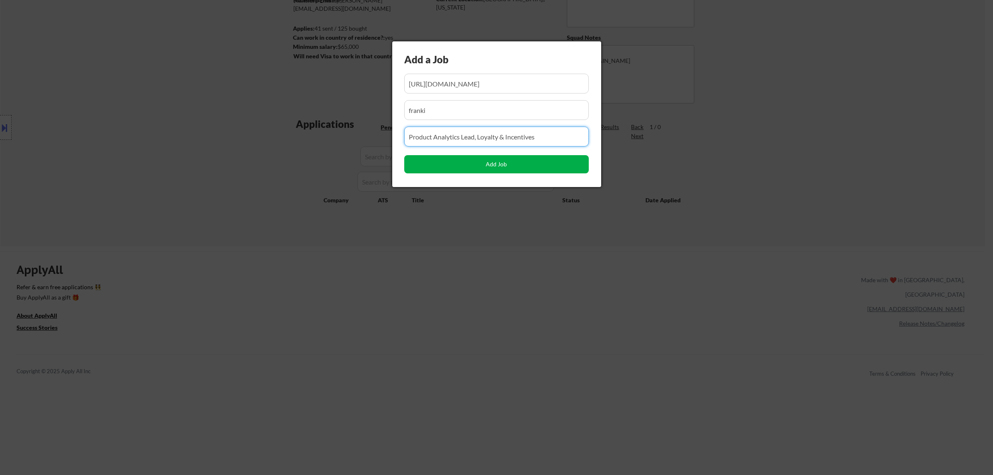
type input "Product Analytics Lead, Loyalty & Incentives"
click at [483, 165] on button "Add Job" at bounding box center [496, 164] width 184 height 18
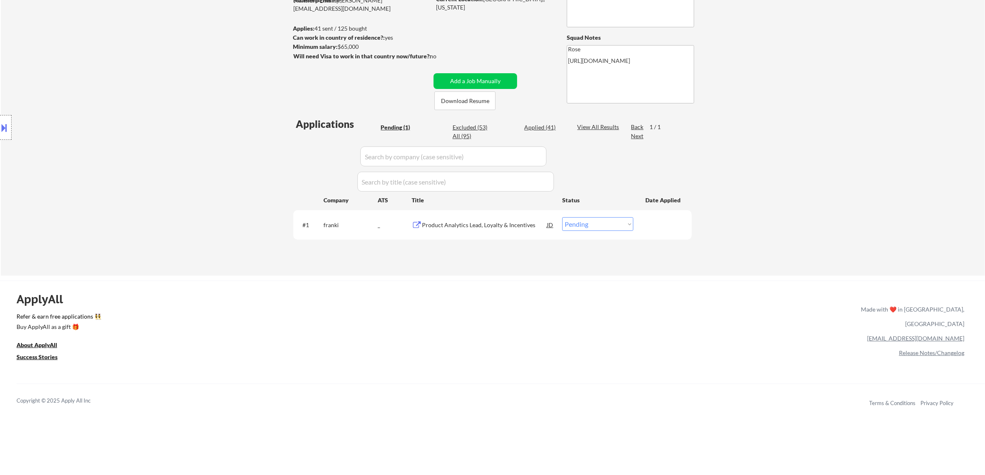
click at [485, 224] on select "Choose an option... Pending Applied Excluded (Questions) Excluded (Expired) Exc…" at bounding box center [597, 224] width 71 height 14
select select ""applied""
click at [485, 217] on select "Choose an option... Pending Applied Excluded (Questions) Excluded (Expired) Exc…" at bounding box center [597, 224] width 71 height 14
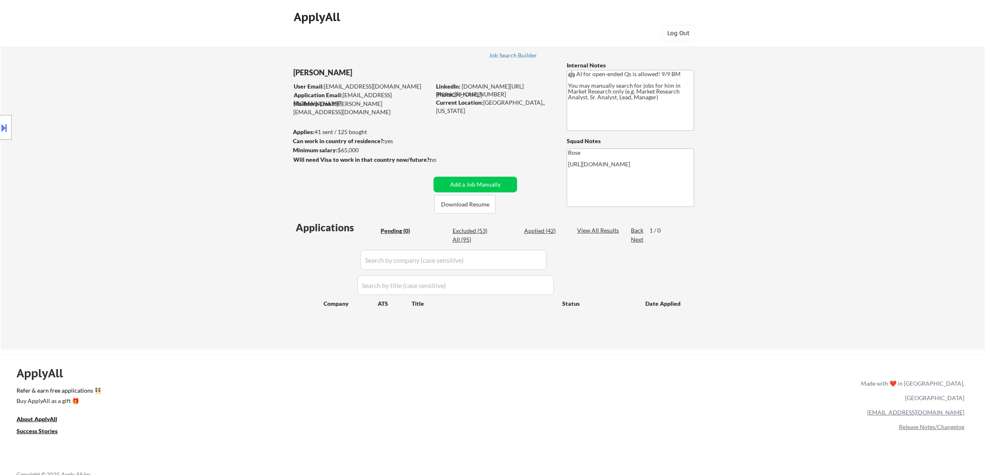
click at [2, 130] on button at bounding box center [4, 128] width 9 height 14
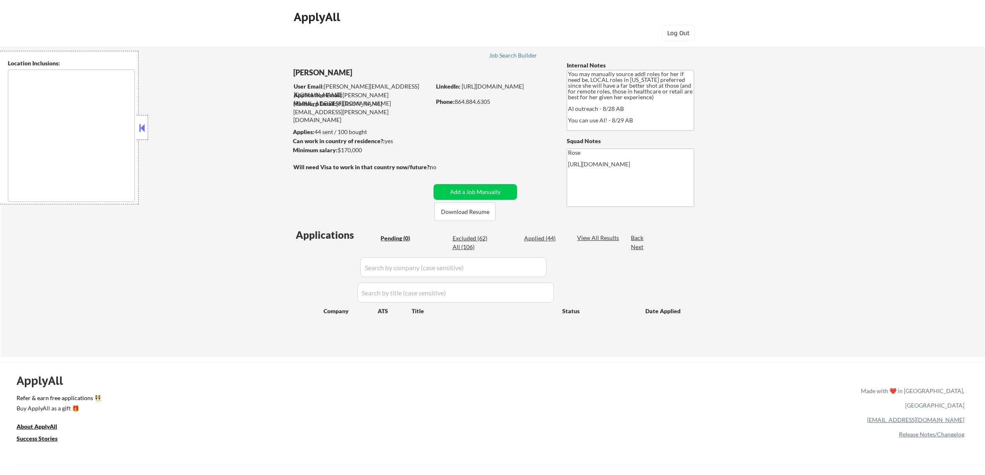
type textarea "[GEOGRAPHIC_DATA], [GEOGRAPHIC_DATA] [GEOGRAPHIC_DATA], [GEOGRAPHIC_DATA] [GEOG…"
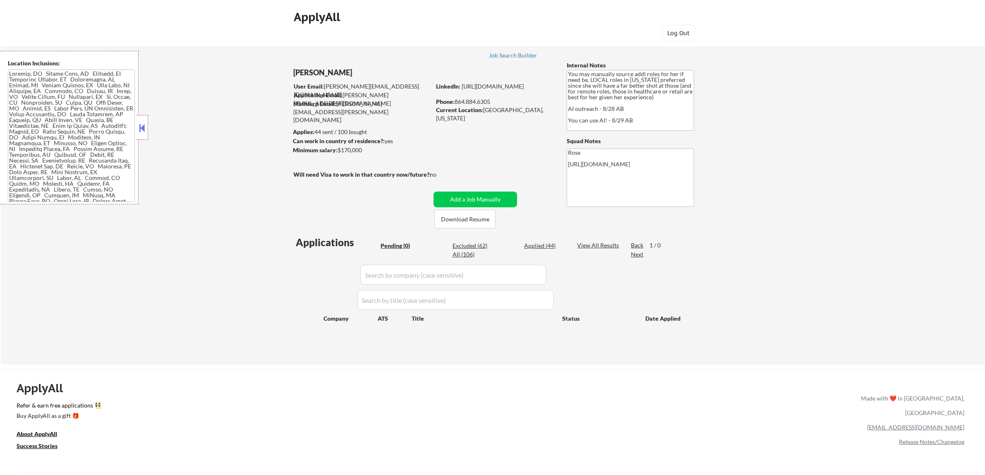
click at [534, 244] on div "Applied (44)" at bounding box center [544, 246] width 41 height 8
click at [539, 278] on input "input" at bounding box center [453, 275] width 186 height 20
paste input "cxtsoftware"
type input "cxtsoftware"
select select ""applied""
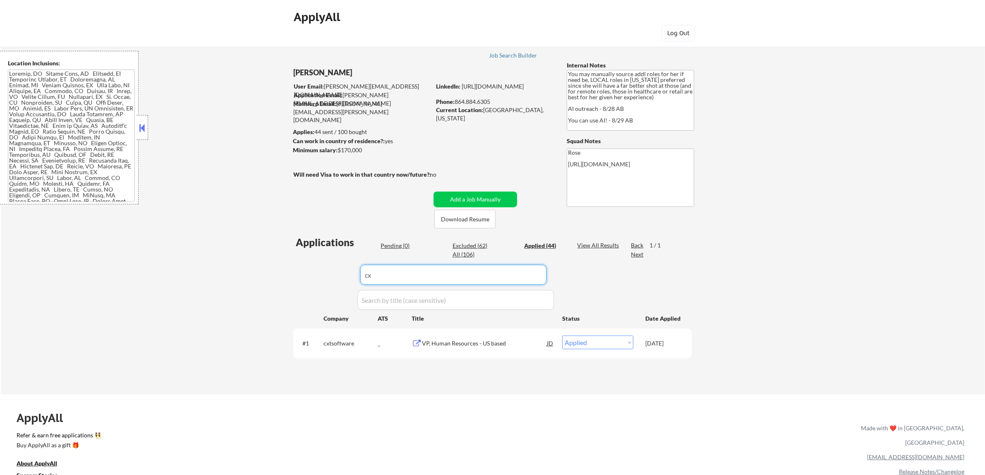
type input "c"
select select ""applied""
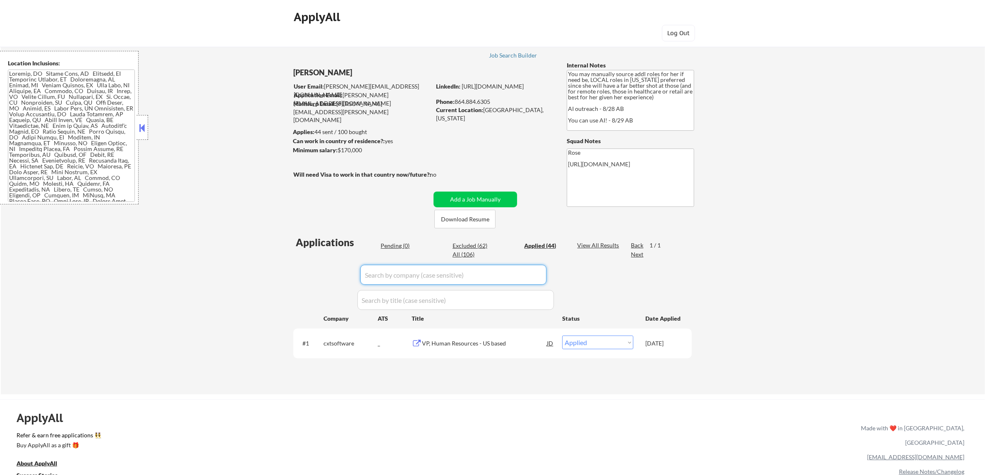
select select ""applied""
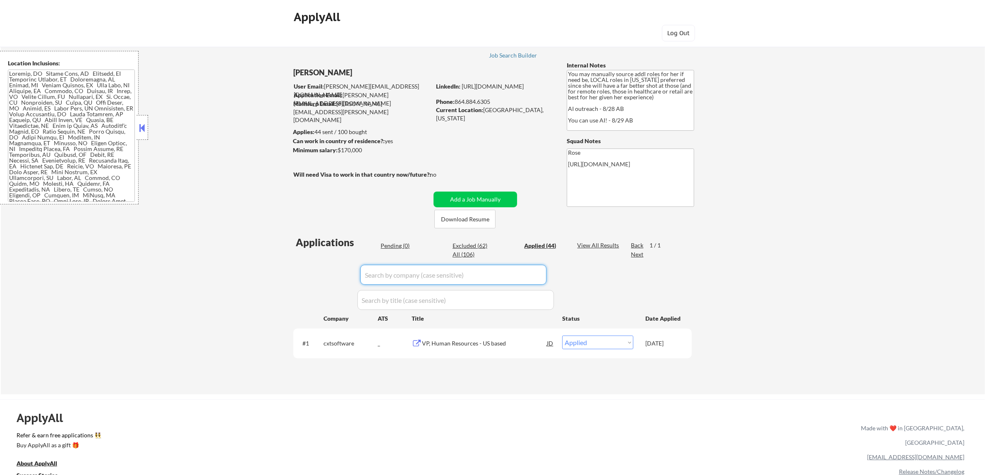
select select ""applied""
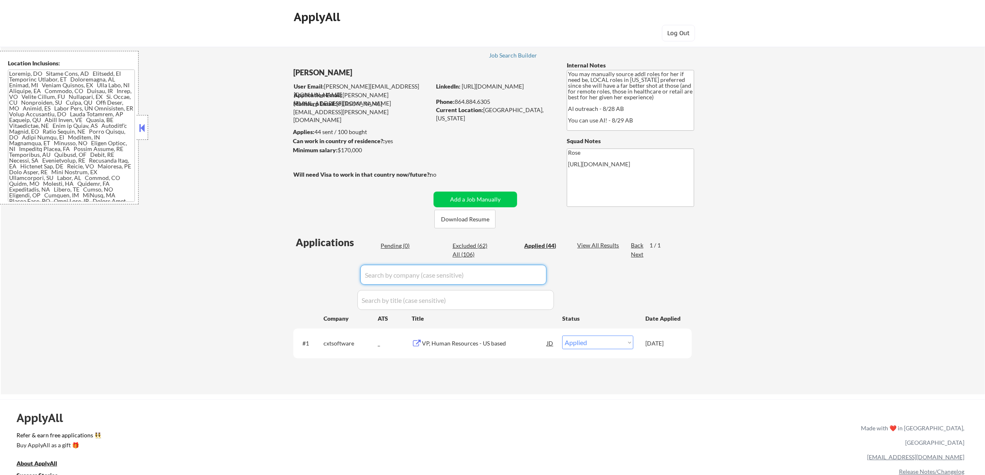
select select ""applied""
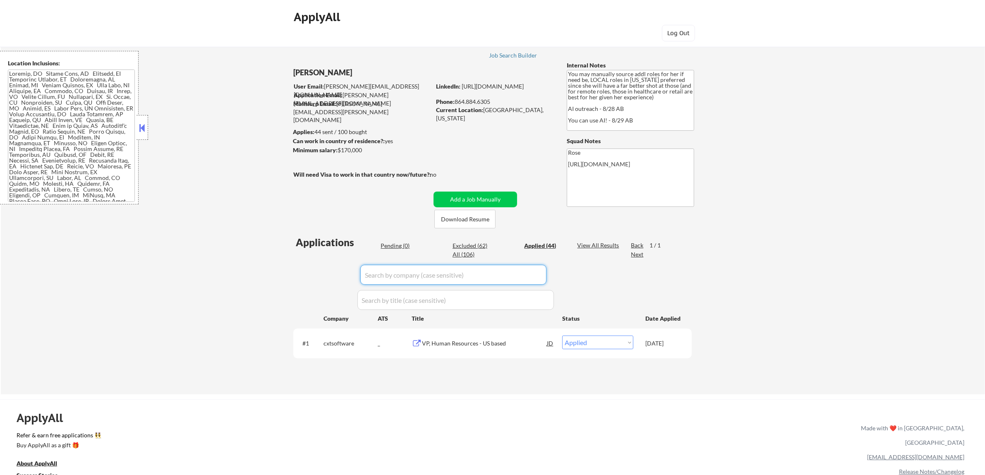
select select ""applied""
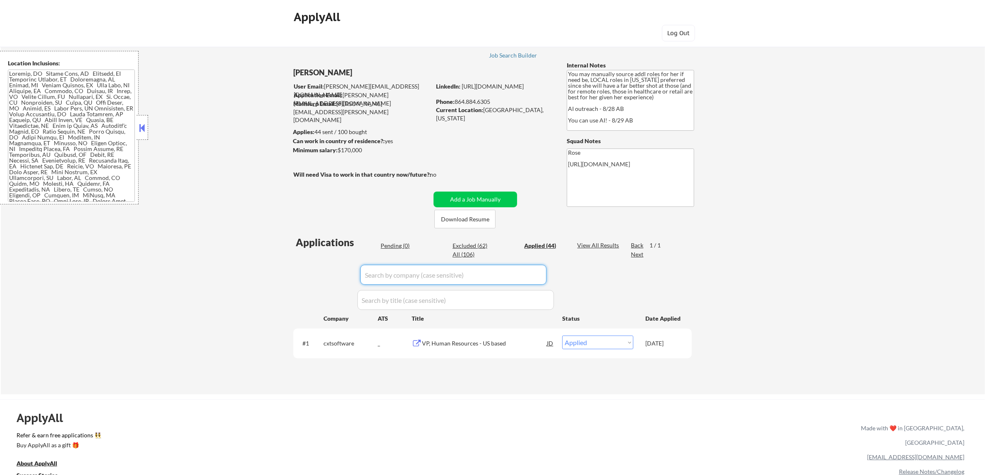
select select ""applied""
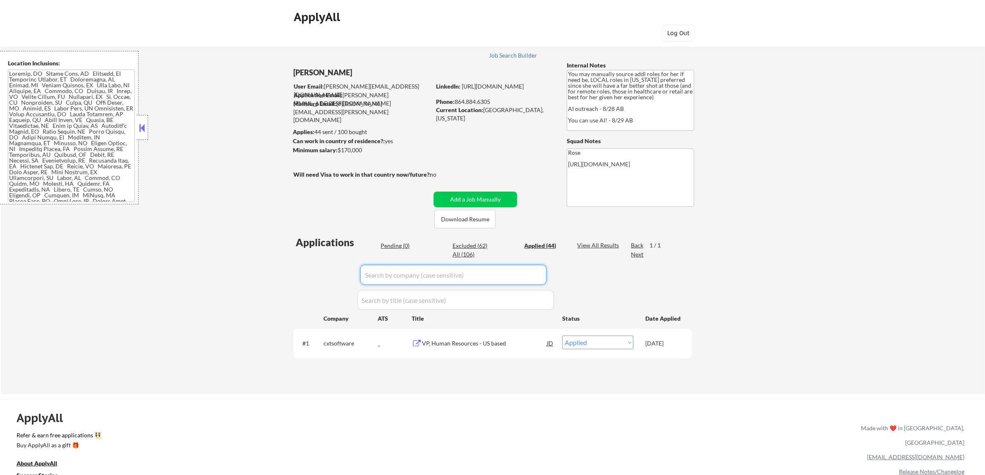
select select ""applied""
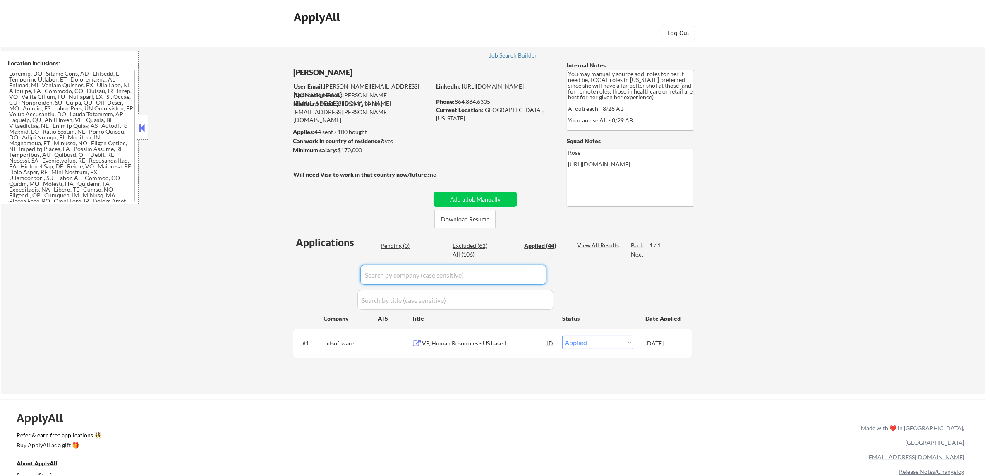
select select ""applied""
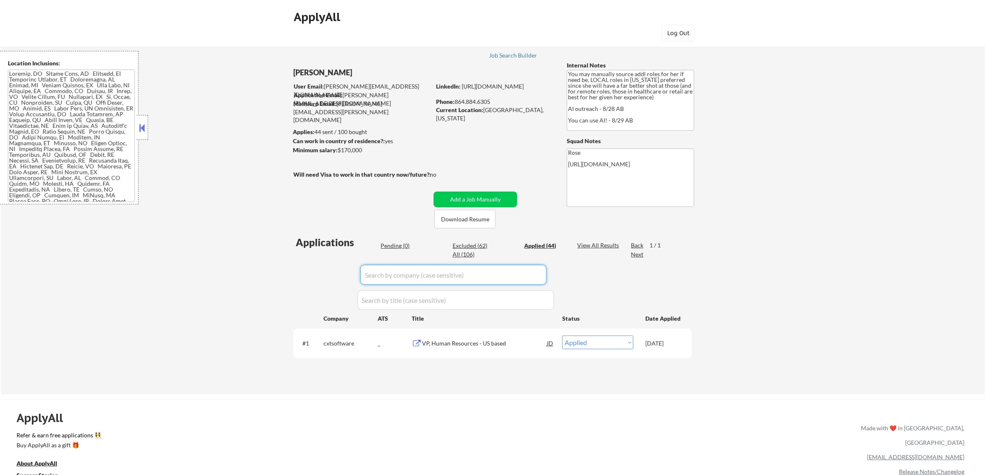
select select ""applied""
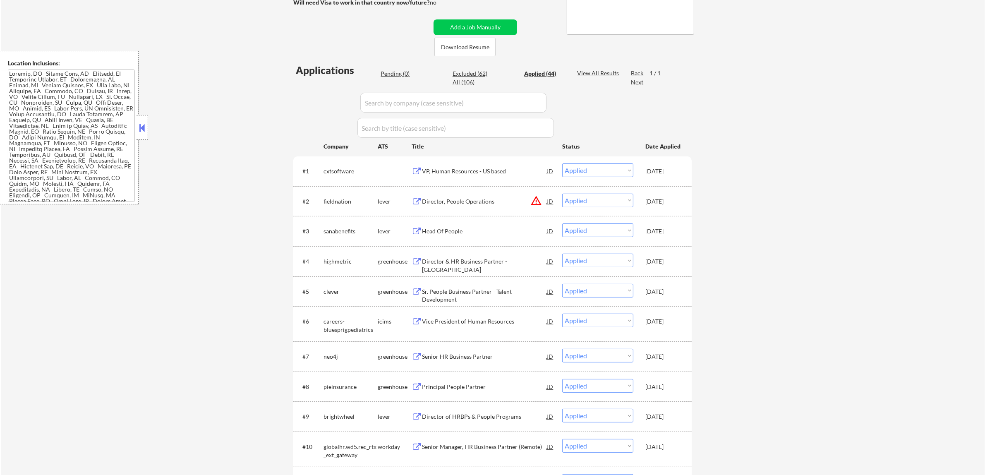
scroll to position [155, 0]
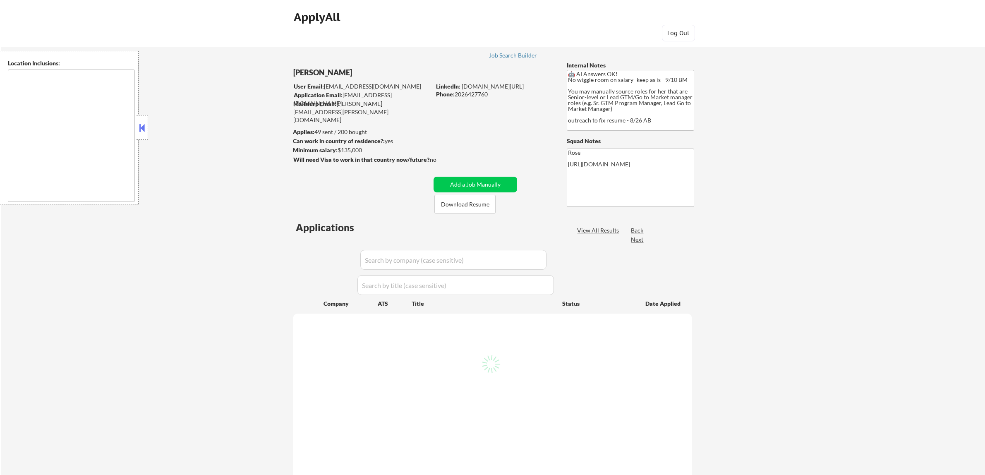
type textarea "Reston, [GEOGRAPHIC_DATA] [GEOGRAPHIC_DATA], [GEOGRAPHIC_DATA] [GEOGRAPHIC_DATA…"
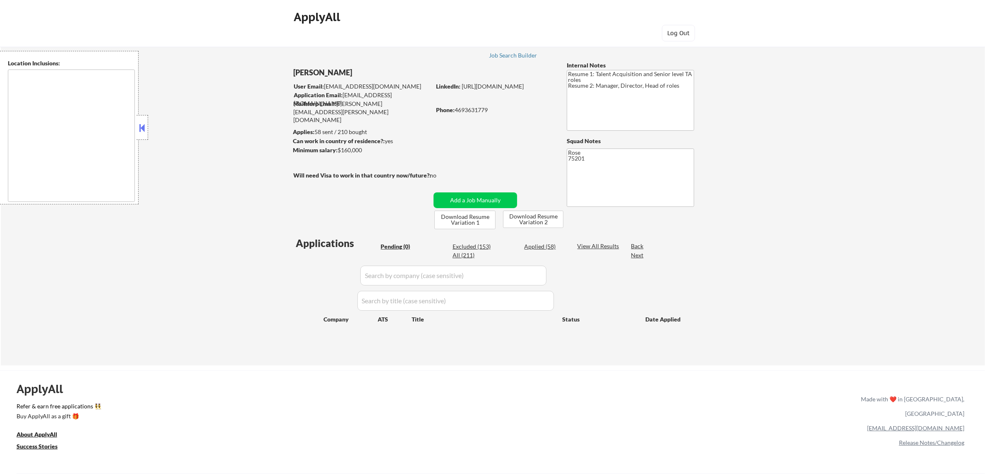
type textarea "[GEOGRAPHIC_DATA], [GEOGRAPHIC_DATA] [GEOGRAPHIC_DATA], [GEOGRAPHIC_DATA] [GEOG…"
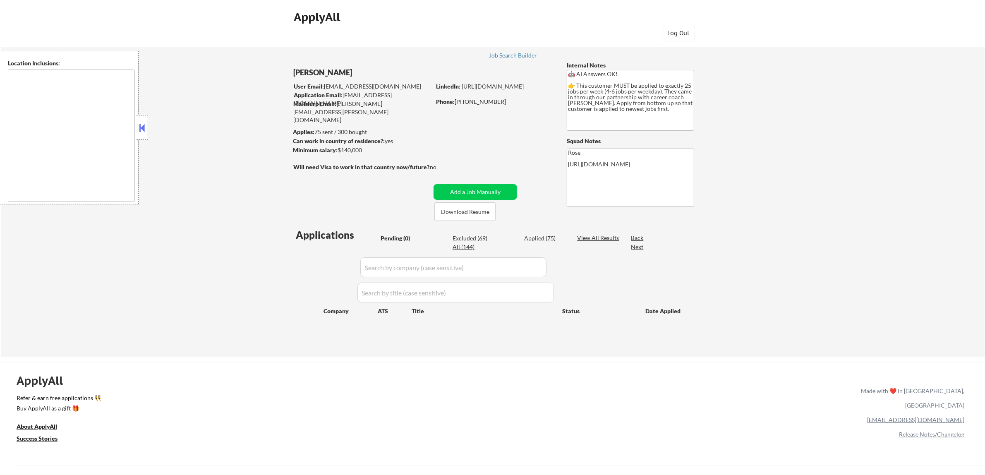
type textarea "[GEOGRAPHIC_DATA], ON [GEOGRAPHIC_DATA], ON [GEOGRAPHIC_DATA], ON [GEOGRAPHIC_D…"
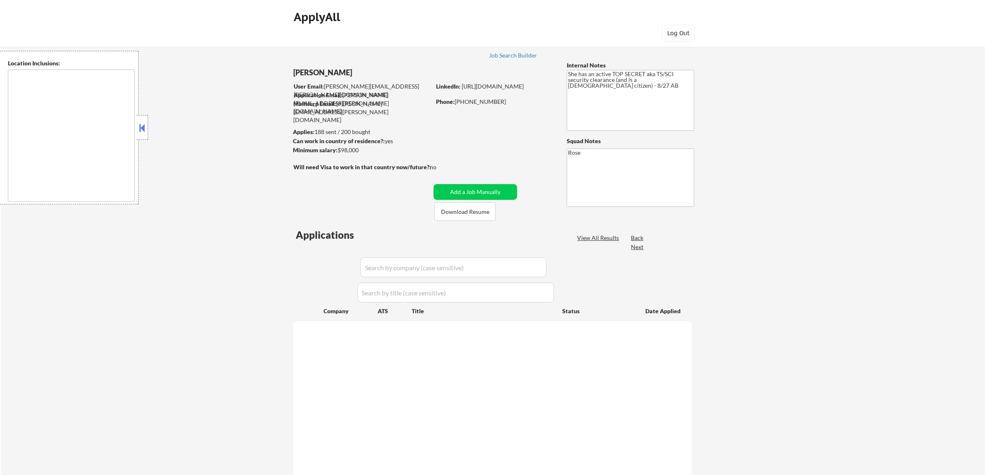
select select ""pending""
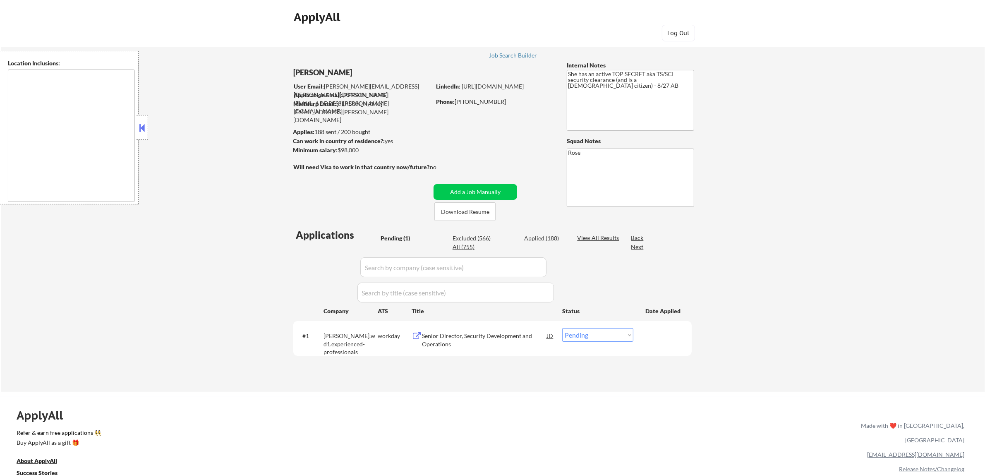
type textarea "[GEOGRAPHIC_DATA], [GEOGRAPHIC_DATA] [GEOGRAPHIC_DATA], [GEOGRAPHIC_DATA] [GEOG…"
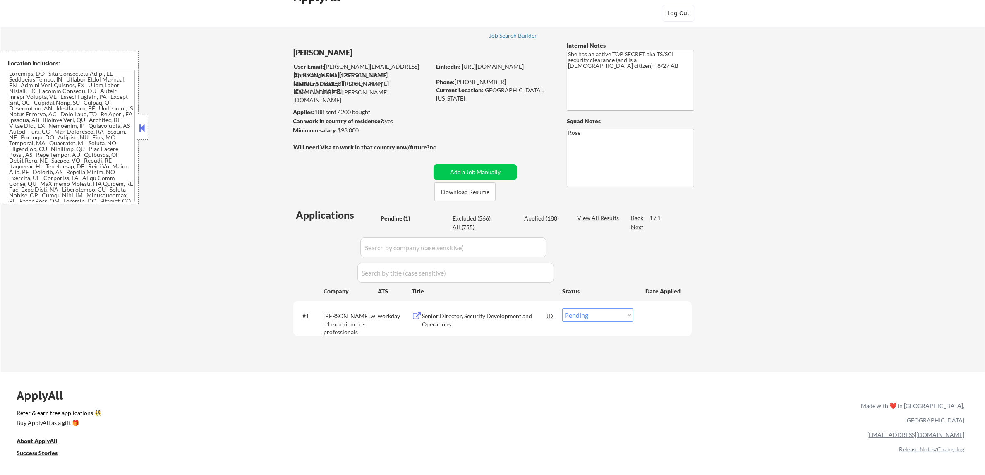
scroll to position [52, 0]
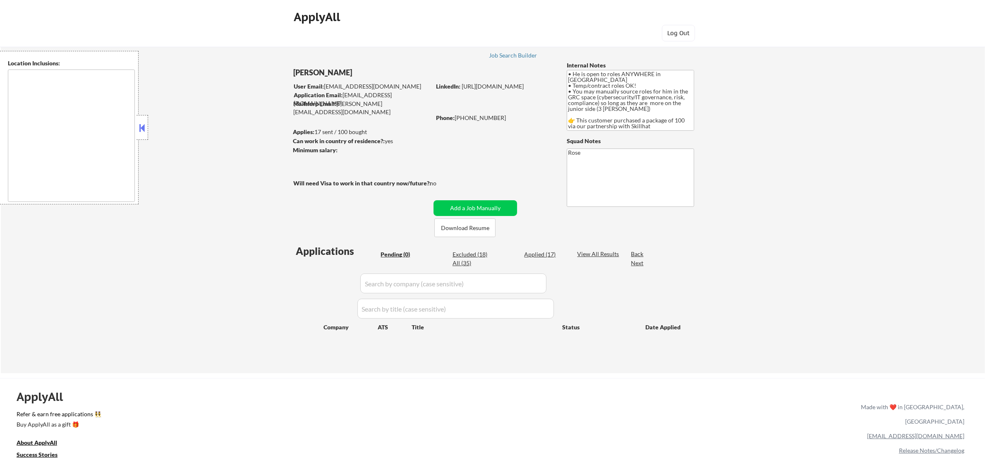
type textarea "country: [GEOGRAPHIC_DATA]"
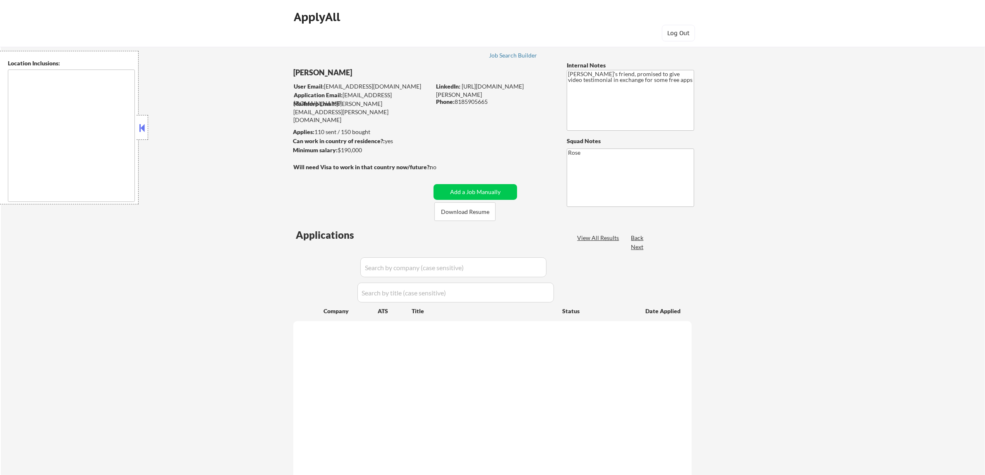
type textarea "[GEOGRAPHIC_DATA], [GEOGRAPHIC_DATA] [GEOGRAPHIC_DATA], [GEOGRAPHIC_DATA] [GEOG…"
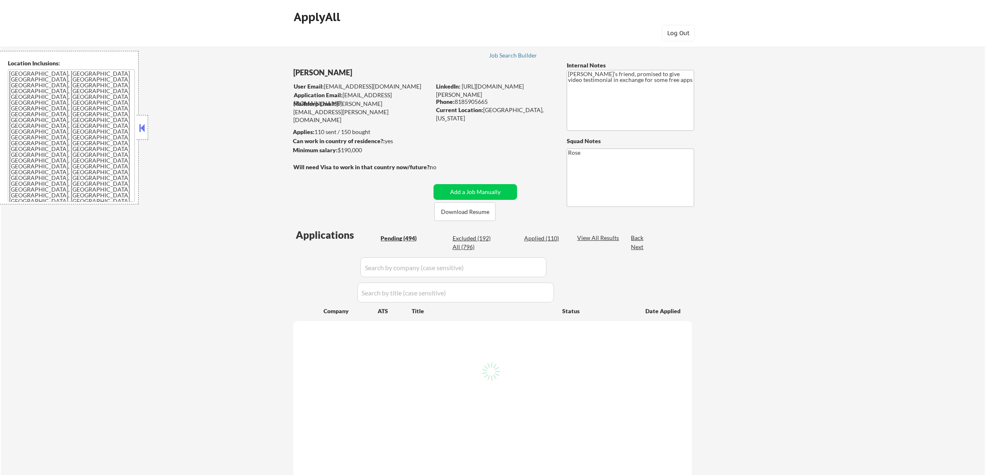
select select ""pending""
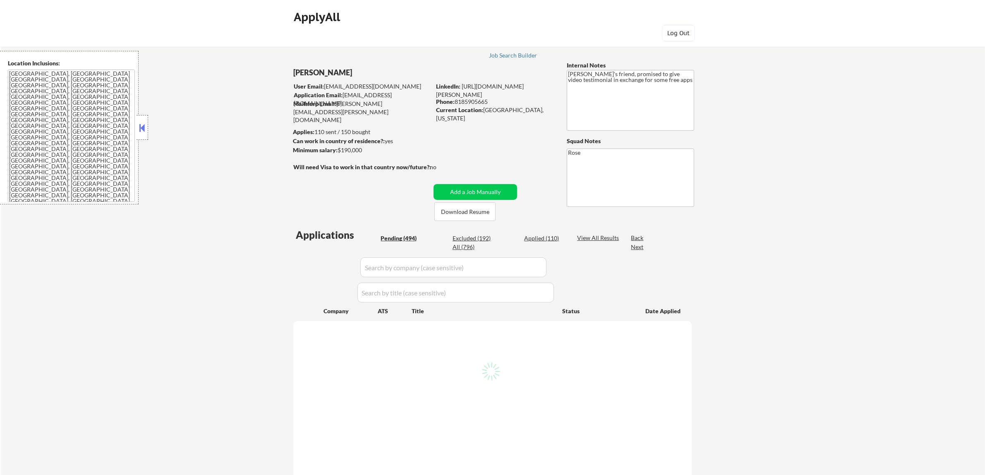
select select ""pending""
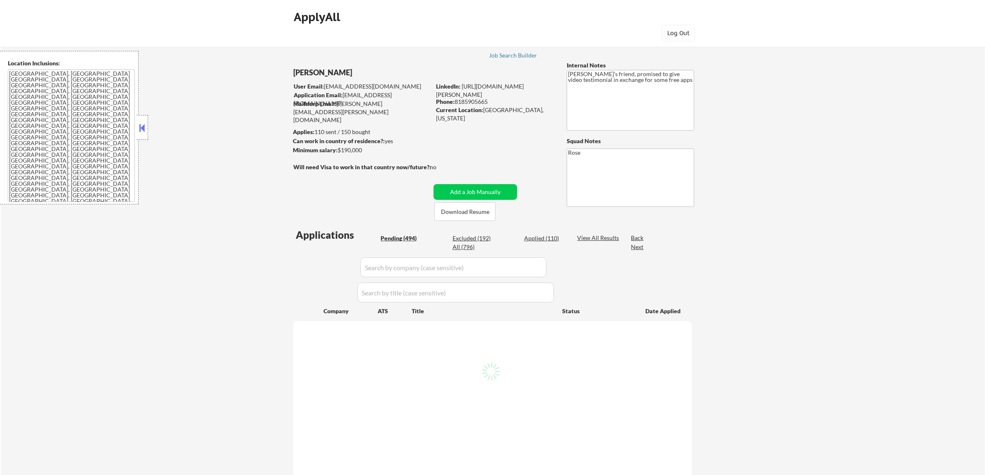
select select ""pending""
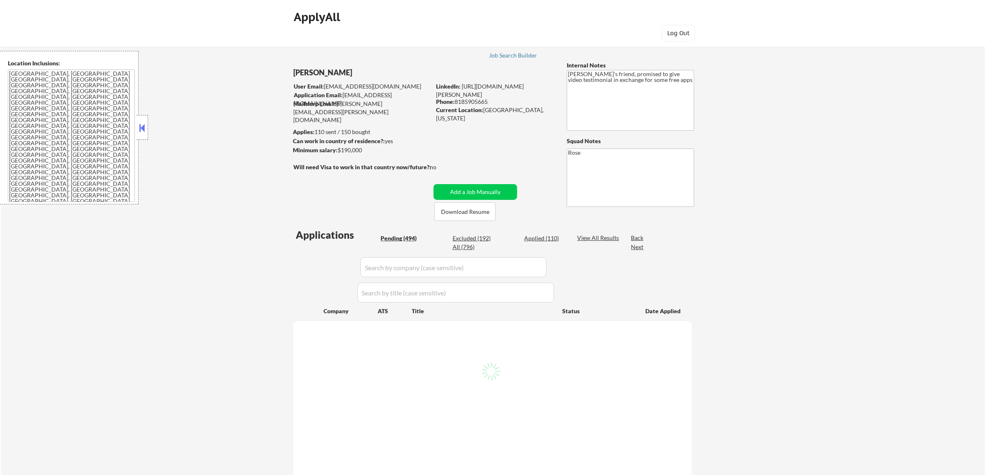
select select ""pending""
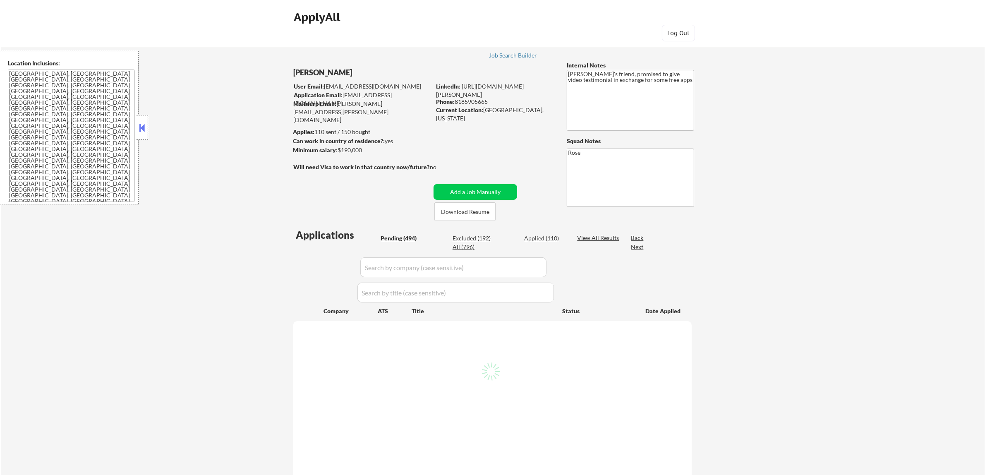
select select ""pending""
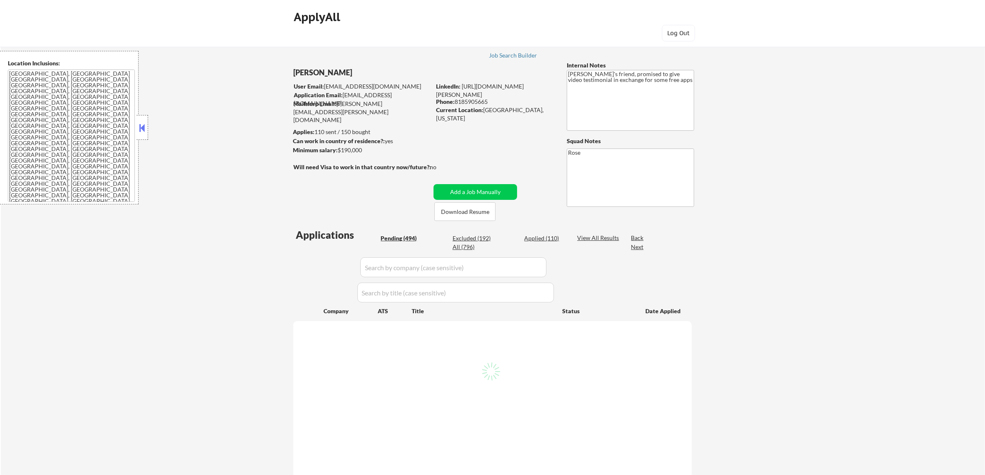
select select ""pending""
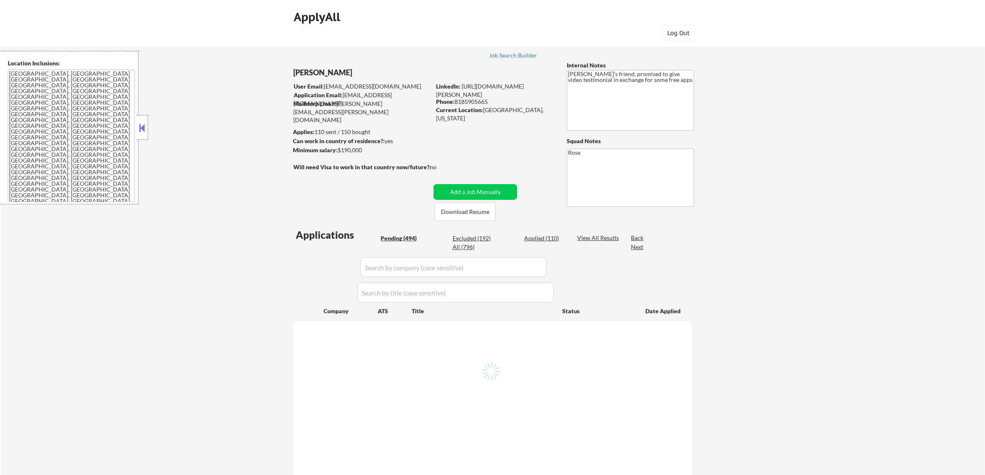
select select ""pending""
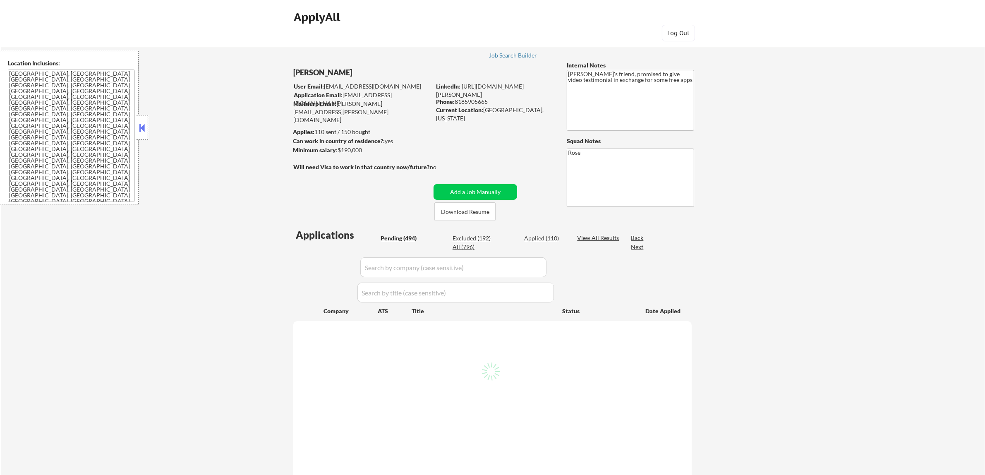
select select ""pending""
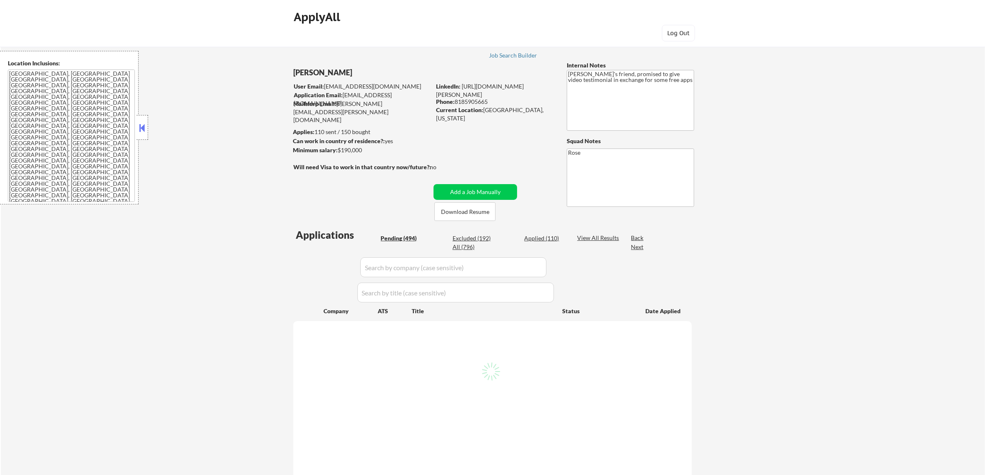
select select ""pending""
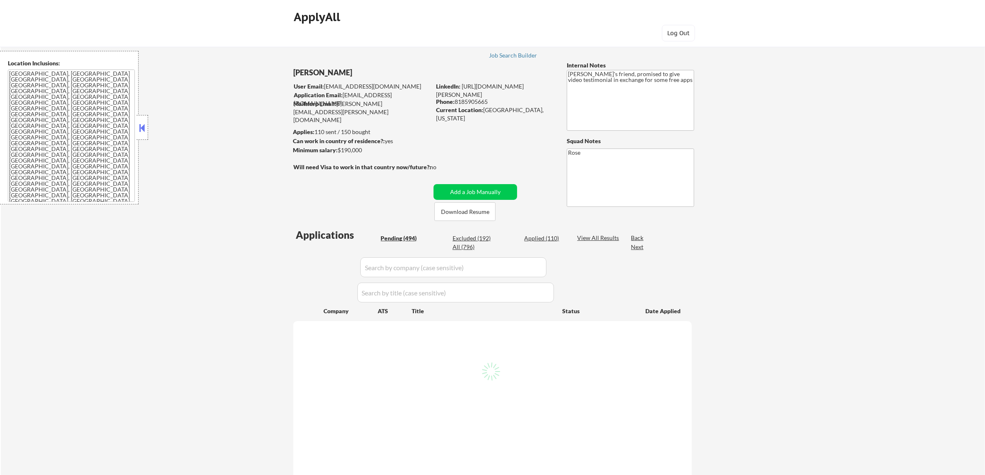
select select ""pending""
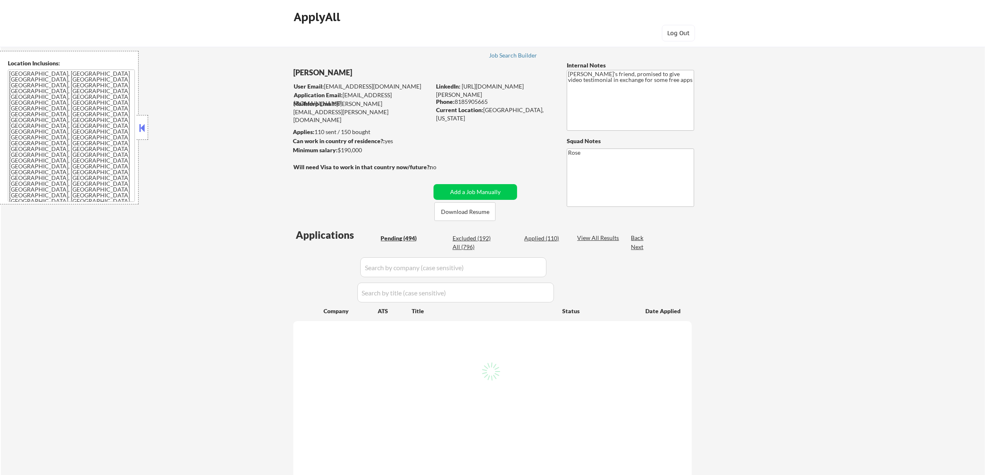
select select ""pending""
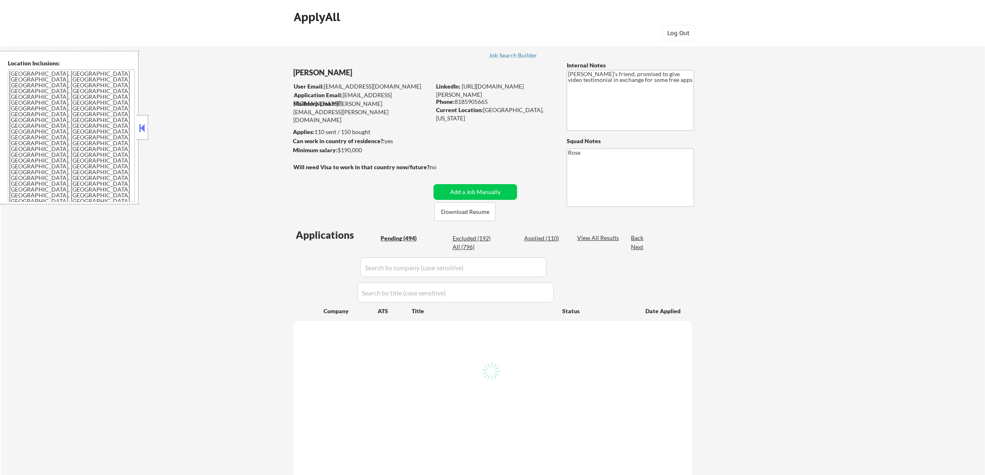
select select ""pending""
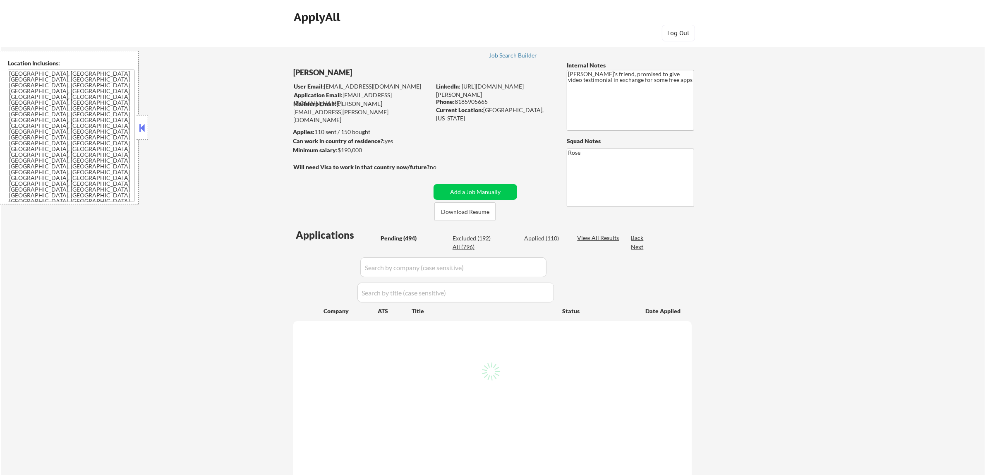
select select ""pending""
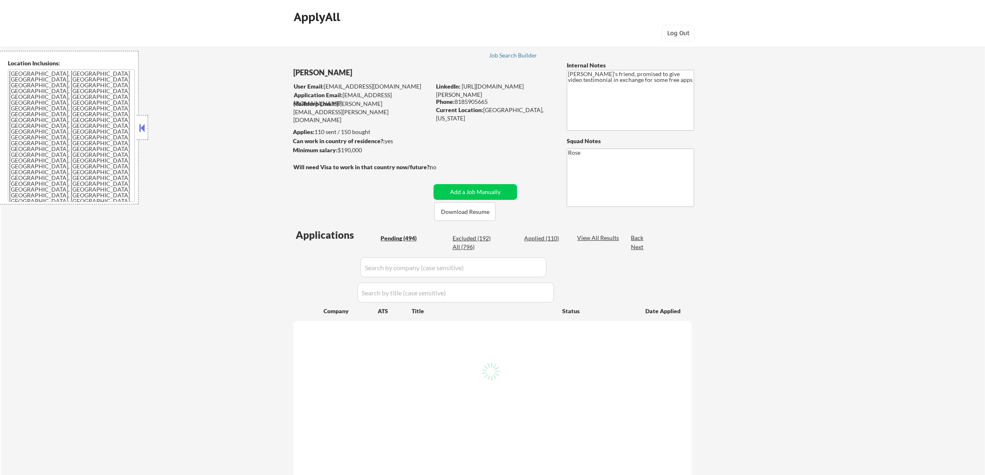
select select ""pending""
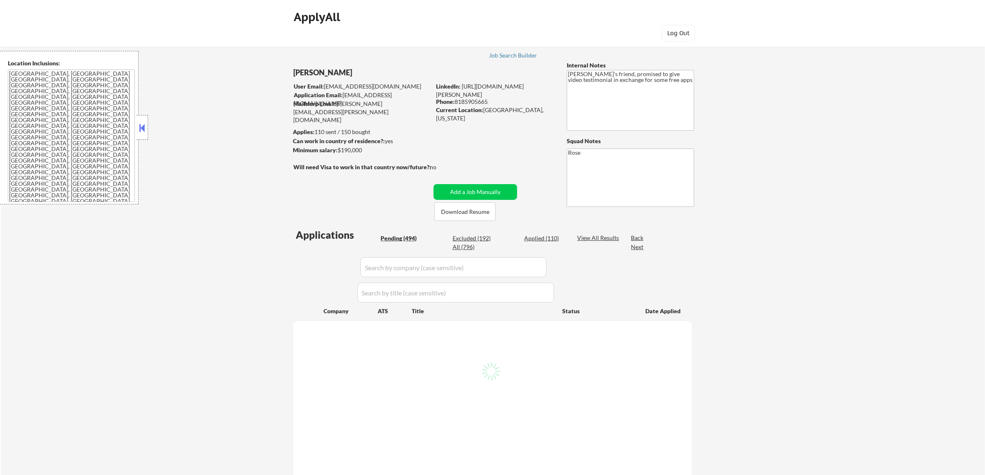
select select ""pending""
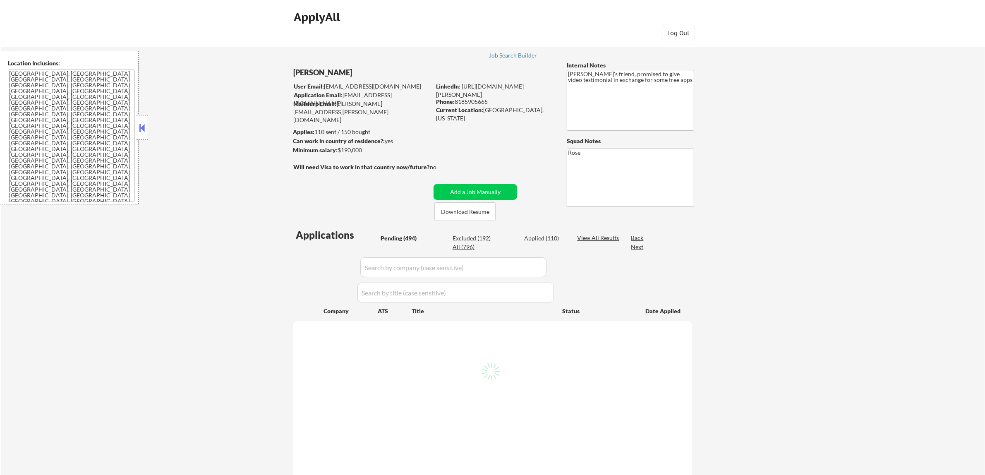
select select ""pending""
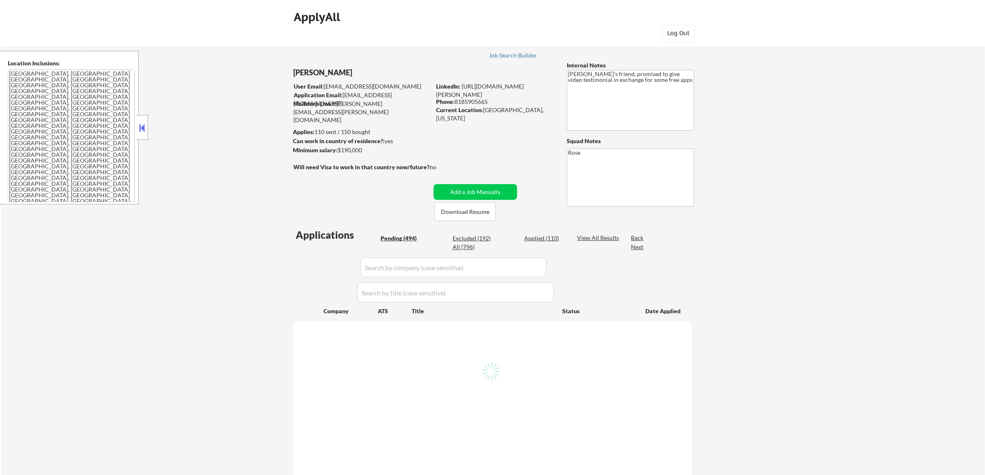
select select ""pending""
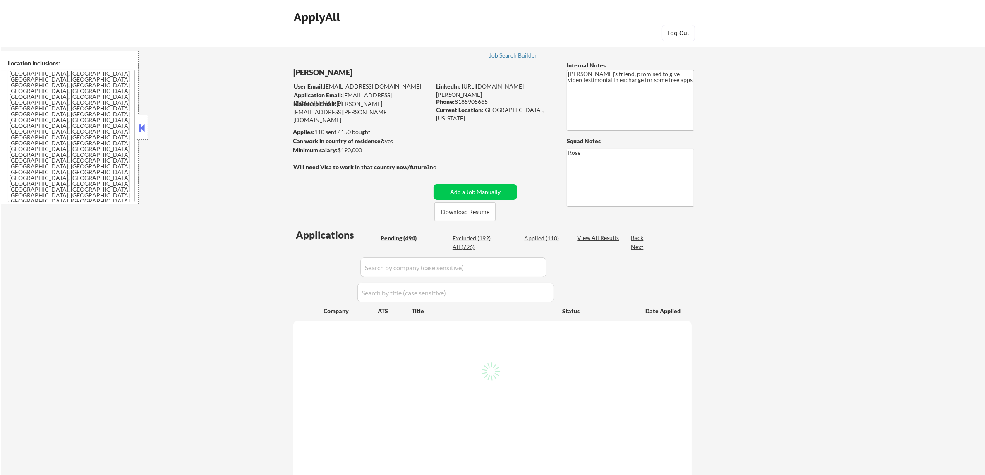
select select ""pending""
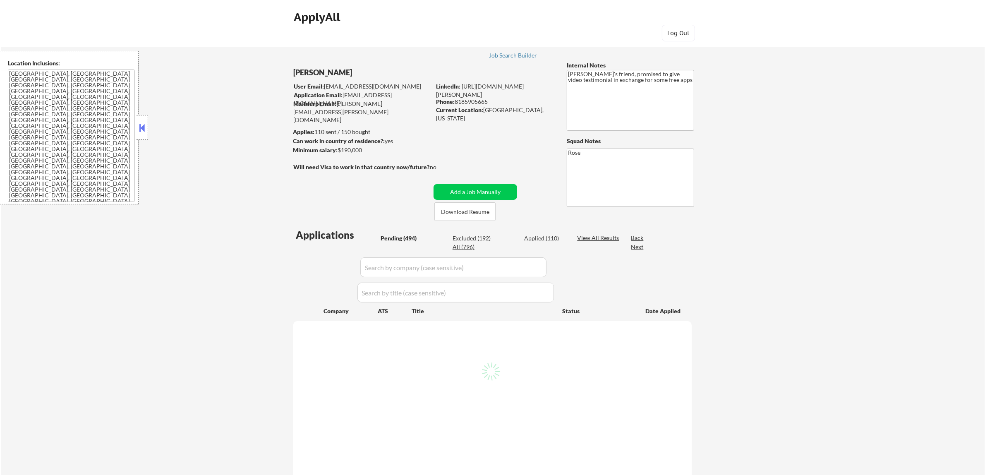
select select ""pending""
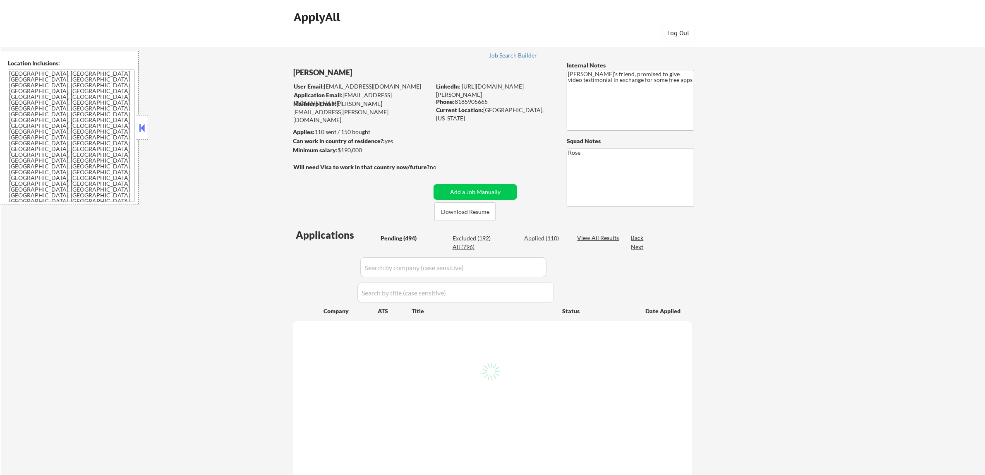
select select ""pending""
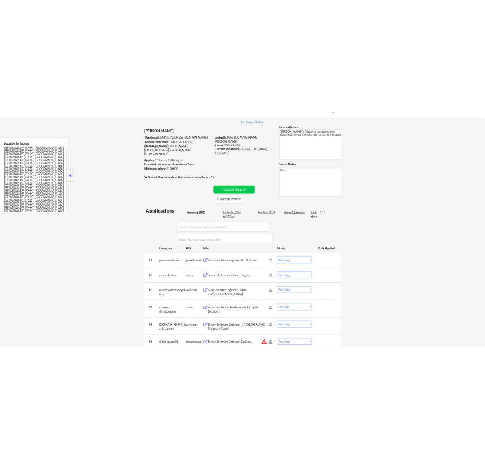
scroll to position [52, 0]
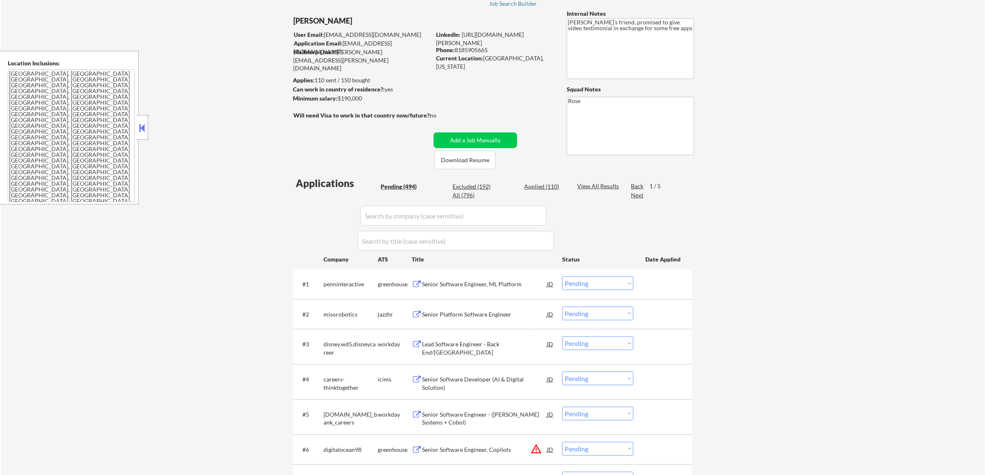
click at [503, 290] on div "Senior Software Engineer, ML Platform" at bounding box center [484, 283] width 125 height 15
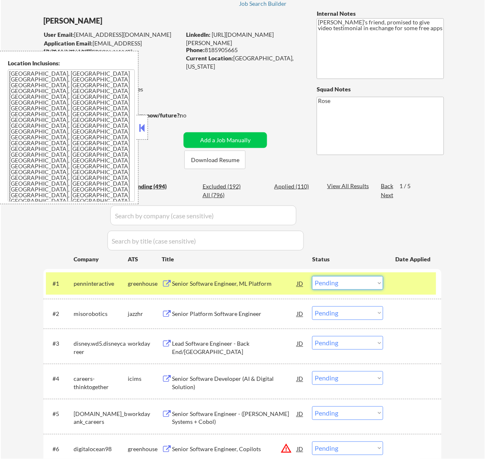
click at [358, 286] on select "Choose an option... Pending Applied Excluded (Questions) Excluded (Expired) Exc…" at bounding box center [347, 283] width 71 height 14
click at [312, 276] on select "Choose an option... Pending Applied Excluded (Questions) Excluded (Expired) Exc…" at bounding box center [347, 283] width 71 height 14
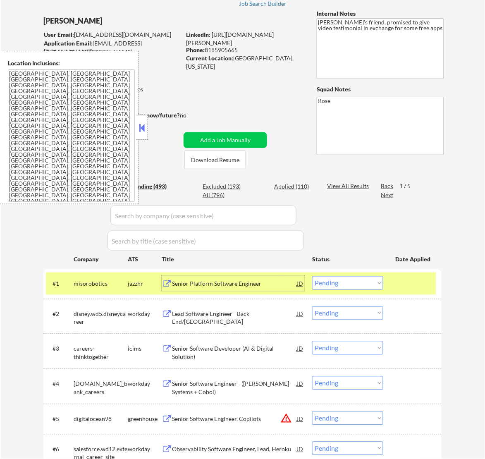
click at [255, 285] on div "Senior Platform Software Engineer" at bounding box center [234, 284] width 125 height 8
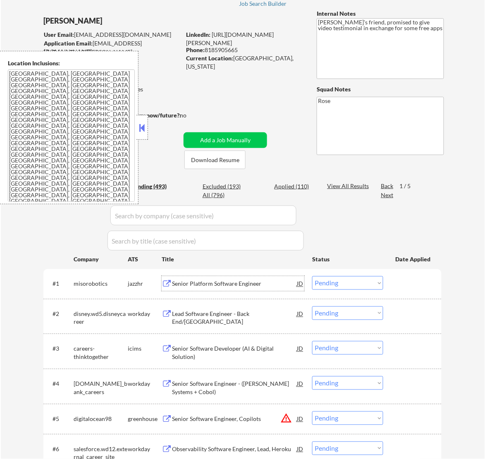
click at [369, 281] on select "Choose an option... Pending Applied Excluded (Questions) Excluded (Expired) Exc…" at bounding box center [347, 283] width 71 height 14
click at [312, 276] on select "Choose an option... Pending Applied Excluded (Questions) Excluded (Expired) Exc…" at bounding box center [347, 283] width 71 height 14
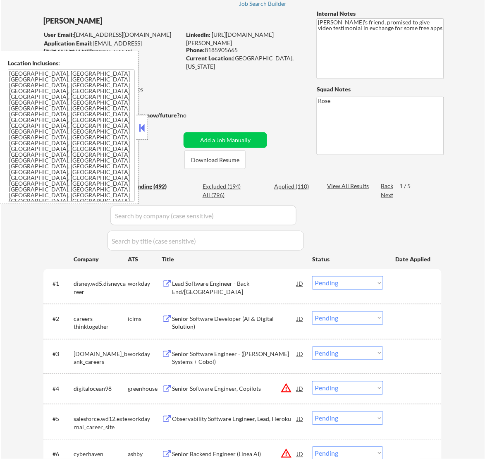
click at [265, 287] on div "Lead Software Engineer - Back End/[GEOGRAPHIC_DATA]" at bounding box center [234, 288] width 125 height 16
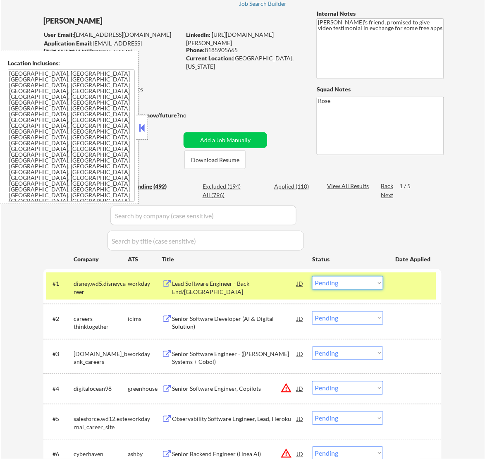
drag, startPoint x: 345, startPoint y: 282, endPoint x: 345, endPoint y: 288, distance: 5.4
click at [345, 282] on select "Choose an option... Pending Applied Excluded (Questions) Excluded (Expired) Exc…" at bounding box center [347, 283] width 71 height 14
click at [312, 276] on select "Choose an option... Pending Applied Excluded (Questions) Excluded (Expired) Exc…" at bounding box center [347, 283] width 71 height 14
select select ""pending""
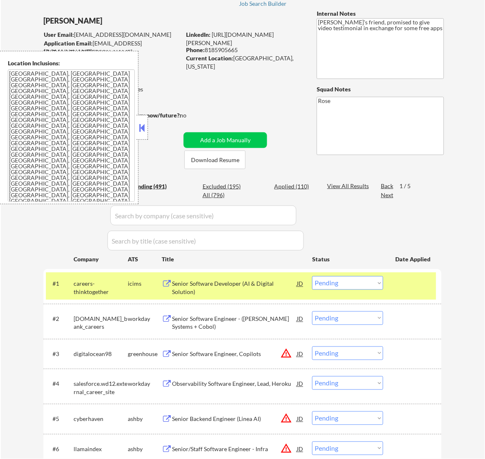
scroll to position [103, 0]
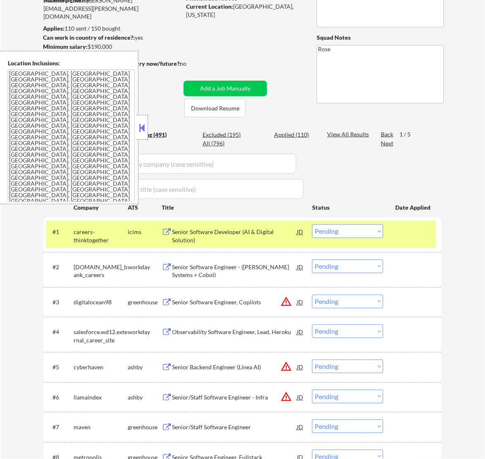
click at [269, 271] on div "Senior Software Engineer - ([PERSON_NAME] Systems + Cobol)" at bounding box center [234, 271] width 125 height 16
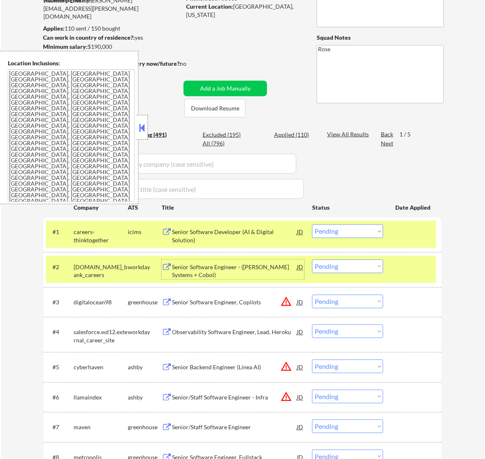
click at [344, 265] on select "Choose an option... Pending Applied Excluded (Questions) Excluded (Expired) Exc…" at bounding box center [347, 267] width 71 height 14
click at [312, 260] on select "Choose an option... Pending Applied Excluded (Questions) Excluded (Expired) Exc…" at bounding box center [347, 267] width 71 height 14
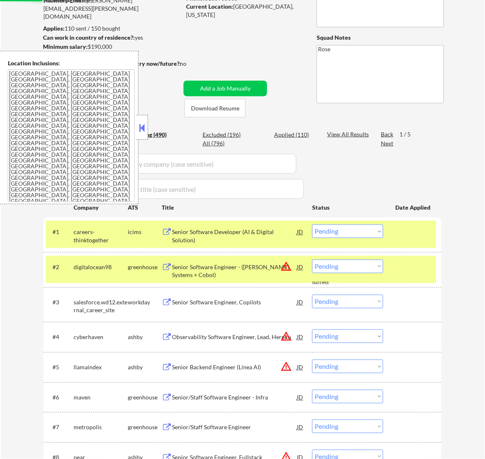
click at [406, 230] on div at bounding box center [413, 232] width 36 height 15
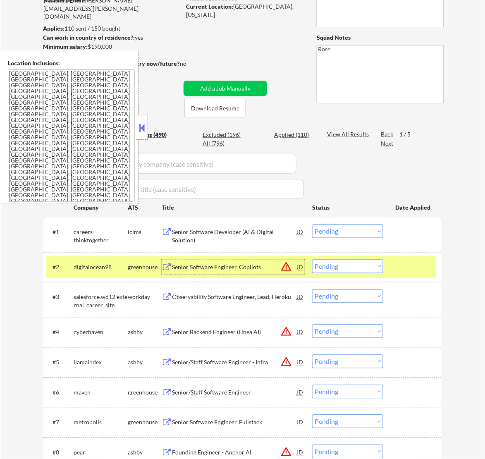
click at [251, 268] on div "Senior Software Engineer, Copilots" at bounding box center [234, 267] width 125 height 8
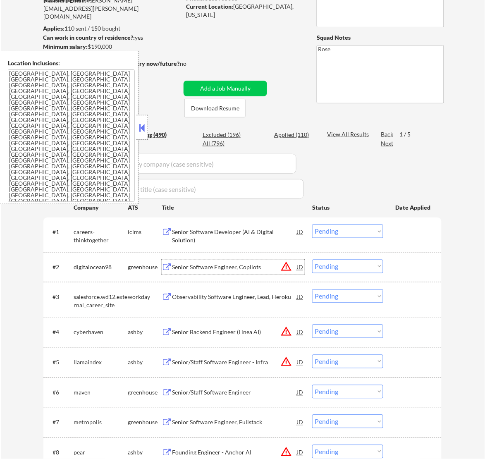
click at [340, 269] on select "Choose an option... Pending Applied Excluded (Questions) Excluded (Expired) Exc…" at bounding box center [347, 267] width 71 height 14
click at [312, 260] on select "Choose an option... Pending Applied Excluded (Questions) Excluded (Expired) Exc…" at bounding box center [347, 267] width 71 height 14
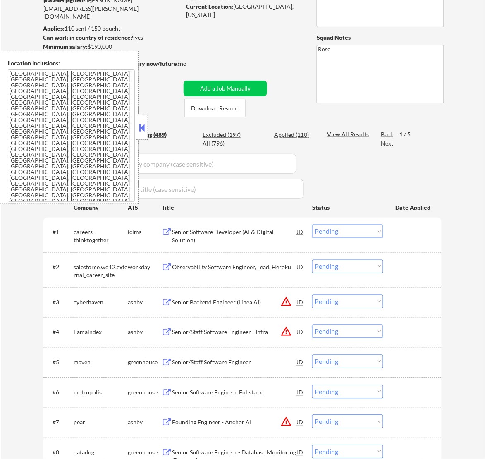
click at [290, 268] on div "Observability Software Engineer, Lead, Heroku" at bounding box center [234, 267] width 125 height 8
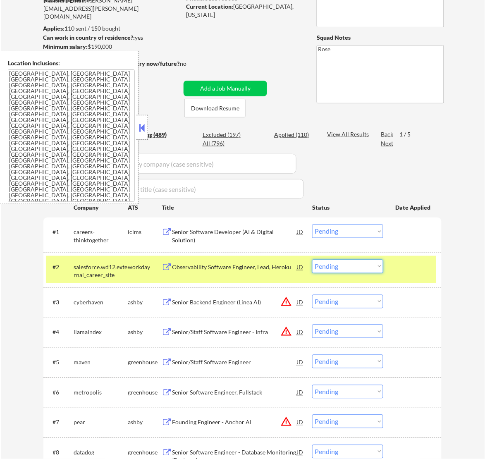
click at [340, 263] on select "Choose an option... Pending Applied Excluded (Questions) Excluded (Expired) Exc…" at bounding box center [347, 267] width 71 height 14
click at [312, 260] on select "Choose an option... Pending Applied Excluded (Questions) Excluded (Expired) Exc…" at bounding box center [347, 267] width 71 height 14
click at [139, 124] on button at bounding box center [141, 128] width 9 height 12
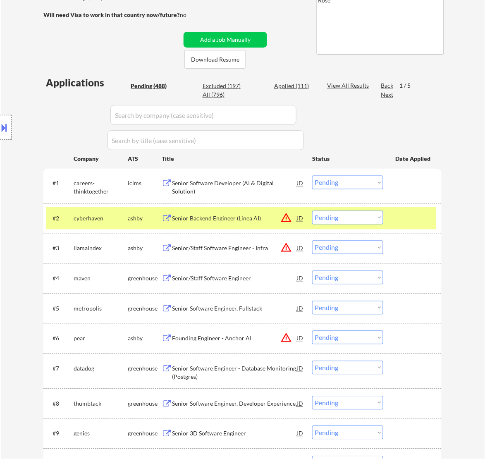
scroll to position [155, 0]
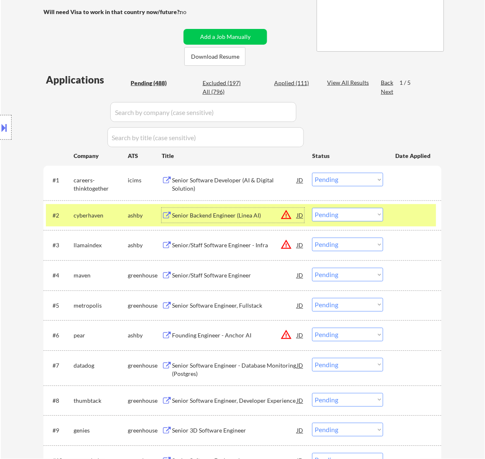
click at [262, 218] on div "Senior Backend Engineer (Linea AI)" at bounding box center [234, 216] width 125 height 8
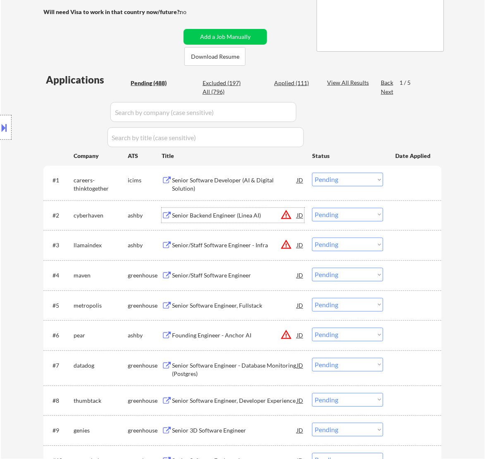
click at [342, 215] on select "Choose an option... Pending Applied Excluded (Questions) Excluded (Expired) Exc…" at bounding box center [347, 215] width 71 height 14
click at [312, 208] on select "Choose an option... Pending Applied Excluded (Questions) Excluded (Expired) Exc…" at bounding box center [347, 215] width 71 height 14
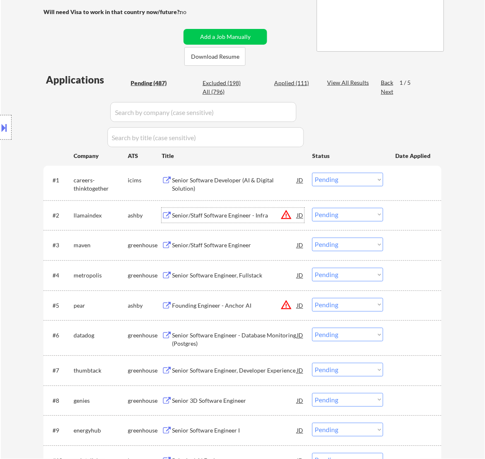
click at [271, 216] on div "Senior/Staff Software Engineer - Infra" at bounding box center [234, 216] width 125 height 8
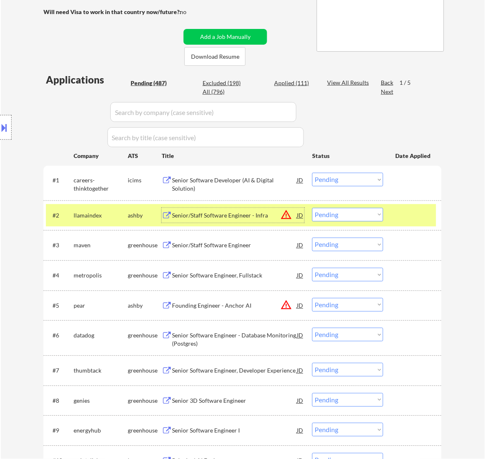
drag, startPoint x: 366, startPoint y: 218, endPoint x: 362, endPoint y: 220, distance: 5.0
click at [366, 218] on select "Choose an option... Pending Applied Excluded (Questions) Excluded (Expired) Exc…" at bounding box center [347, 215] width 71 height 14
click at [312, 208] on select "Choose an option... Pending Applied Excluded (Questions) Excluded (Expired) Exc…" at bounding box center [347, 215] width 71 height 14
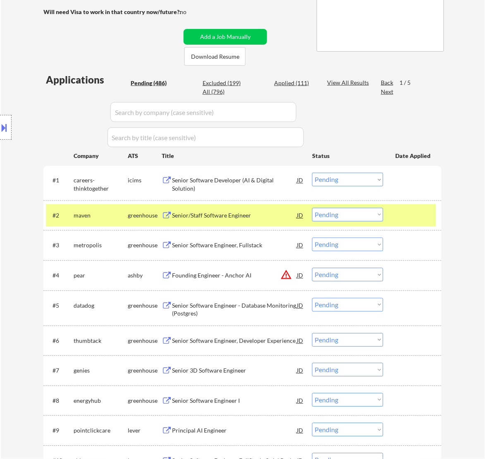
click at [259, 218] on div "Senior/Staff Software Engineer" at bounding box center [234, 216] width 125 height 8
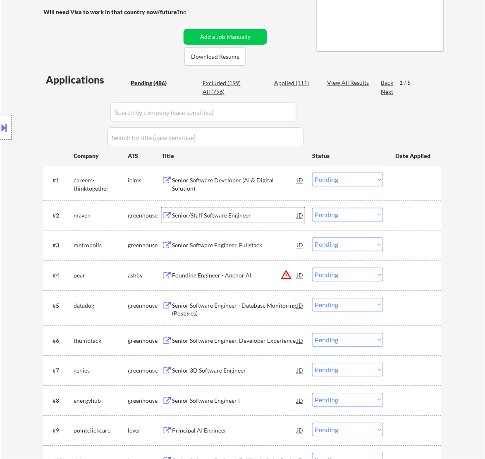
click at [340, 214] on select "Choose an option... Pending Applied Excluded (Questions) Excluded (Expired) Exc…" at bounding box center [347, 215] width 71 height 14
click at [312, 208] on select "Choose an option... Pending Applied Excluded (Questions) Excluded (Expired) Exc…" at bounding box center [347, 215] width 71 height 14
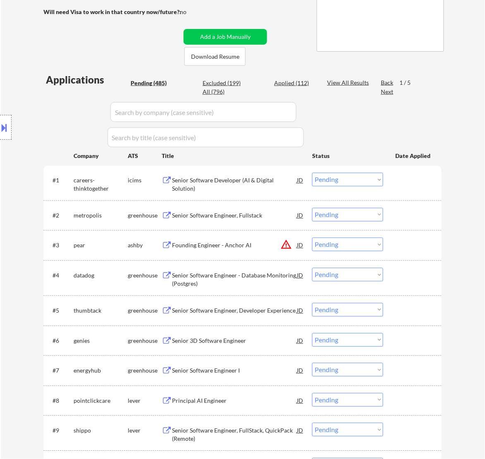
click at [221, 218] on div "Senior Software Engineer, Fullstack" at bounding box center [234, 216] width 125 height 8
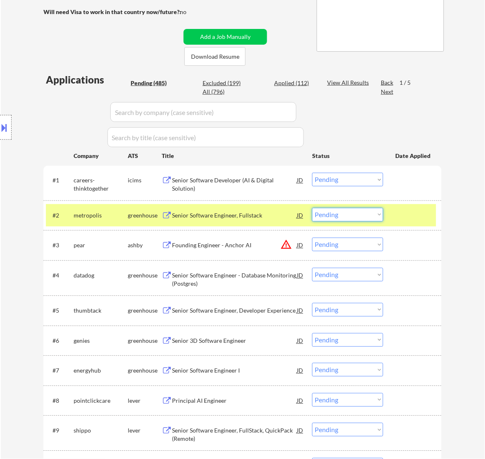
click at [317, 211] on select "Choose an option... Pending Applied Excluded (Questions) Excluded (Expired) Exc…" at bounding box center [347, 215] width 71 height 14
click at [312, 208] on select "Choose an option... Pending Applied Excluded (Questions) Excluded (Expired) Exc…" at bounding box center [347, 215] width 71 height 14
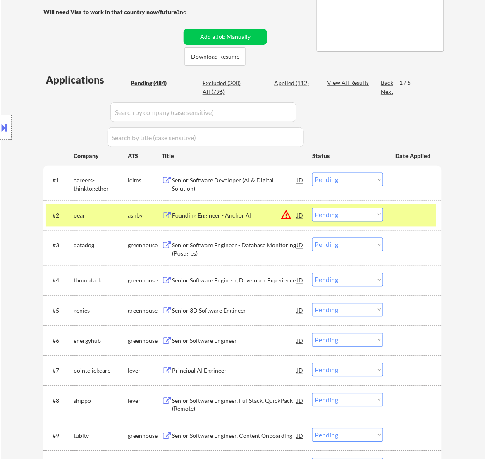
click at [259, 218] on div "Founding Engineer - Anchor AI" at bounding box center [234, 216] width 125 height 8
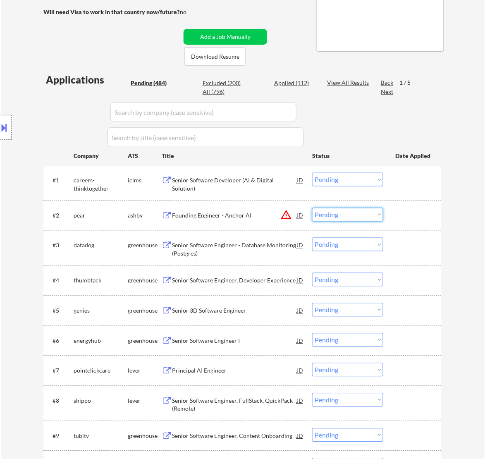
drag, startPoint x: 332, startPoint y: 213, endPoint x: 333, endPoint y: 220, distance: 6.4
click at [332, 213] on select "Choose an option... Pending Applied Excluded (Questions) Excluded (Expired) Exc…" at bounding box center [347, 215] width 71 height 14
click at [312, 208] on select "Choose an option... Pending Applied Excluded (Questions) Excluded (Expired) Exc…" at bounding box center [347, 215] width 71 height 14
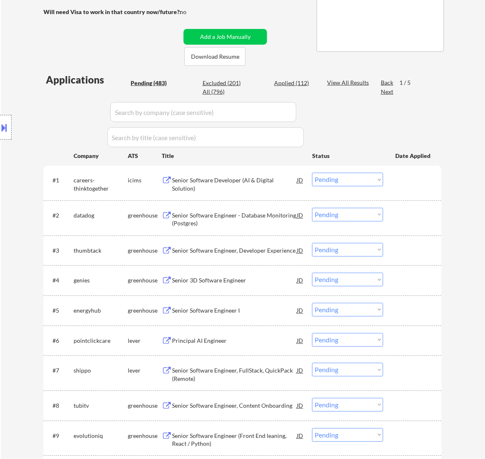
click at [234, 217] on div "Senior Software Engineer - Database Monitoring (Postgres)" at bounding box center [234, 220] width 125 height 16
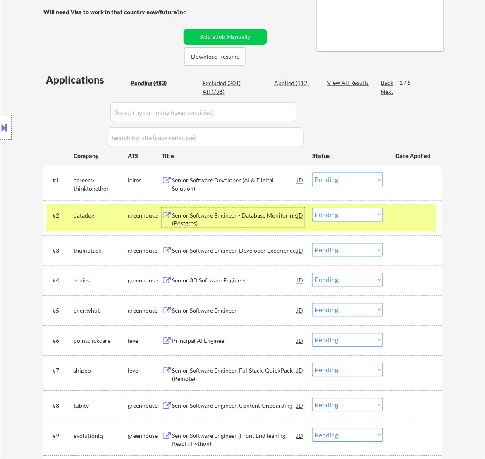
click at [354, 212] on select "Choose an option... Pending Applied Excluded (Questions) Excluded (Expired) Exc…" at bounding box center [347, 215] width 71 height 14
click at [312, 208] on select "Choose an option... Pending Applied Excluded (Questions) Excluded (Expired) Exc…" at bounding box center [347, 215] width 71 height 14
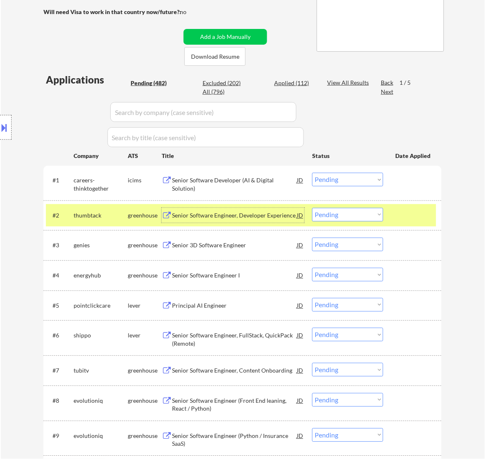
click at [253, 216] on div "Senior Software Engineer, Developer Experience" at bounding box center [234, 216] width 125 height 8
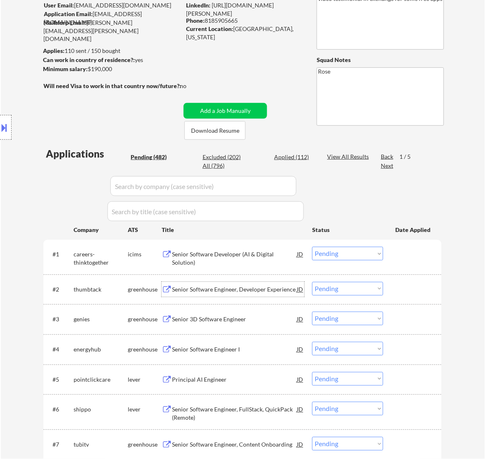
scroll to position [103, 0]
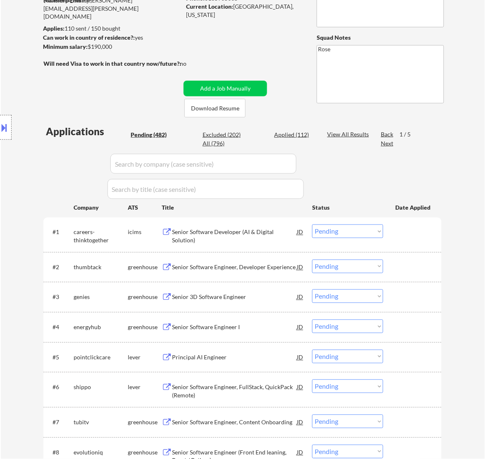
click at [342, 268] on select "Choose an option... Pending Applied Excluded (Questions) Excluded (Expired) Exc…" at bounding box center [347, 267] width 71 height 14
click at [312, 260] on select "Choose an option... Pending Applied Excluded (Questions) Excluded (Expired) Exc…" at bounding box center [347, 267] width 71 height 14
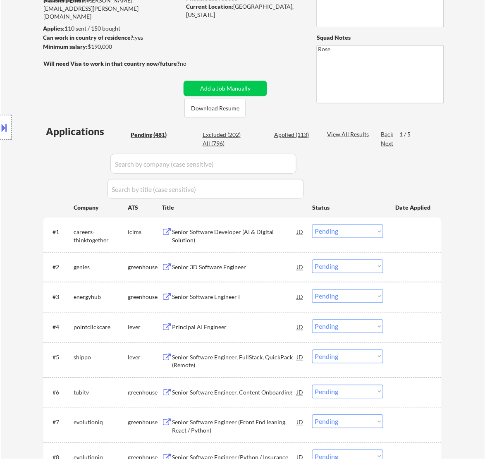
click at [265, 270] on div "Senior 3D Software Engineer" at bounding box center [234, 267] width 125 height 8
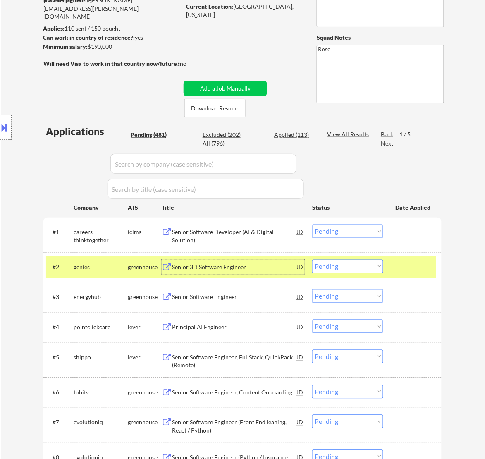
click at [361, 263] on select "Choose an option... Pending Applied Excluded (Questions) Excluded (Expired) Exc…" at bounding box center [347, 267] width 71 height 14
click at [312, 260] on select "Choose an option... Pending Applied Excluded (Questions) Excluded (Expired) Exc…" at bounding box center [347, 267] width 71 height 14
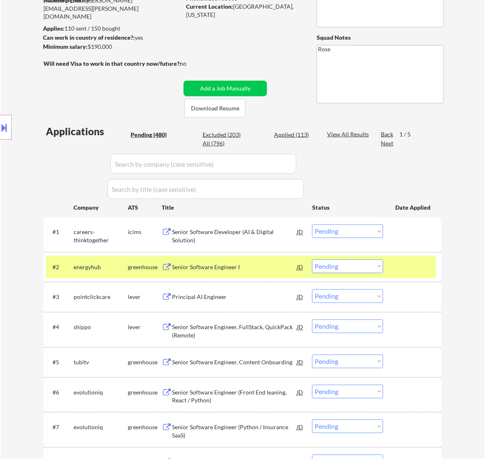
click at [263, 268] on div "Senior Software Engineer I" at bounding box center [234, 267] width 125 height 8
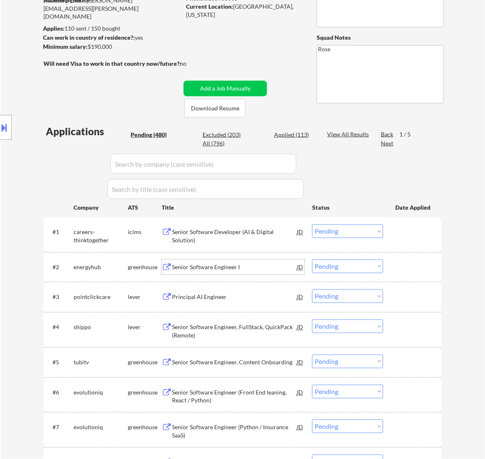
click at [344, 264] on select "Choose an option... Pending Applied Excluded (Questions) Excluded (Expired) Exc…" at bounding box center [347, 267] width 71 height 14
click at [312, 260] on select "Choose an option... Pending Applied Excluded (Questions) Excluded (Expired) Exc…" at bounding box center [347, 267] width 71 height 14
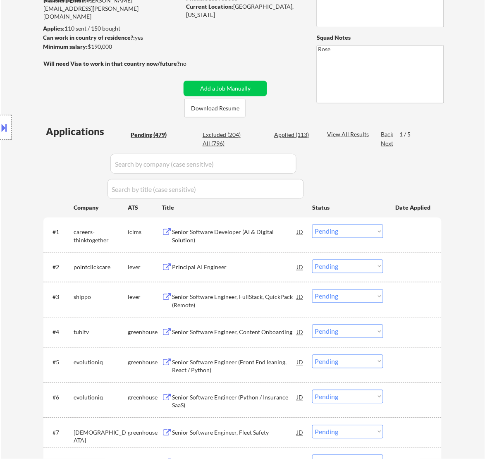
click at [272, 267] on div "Principal AI Engineer" at bounding box center [234, 267] width 125 height 8
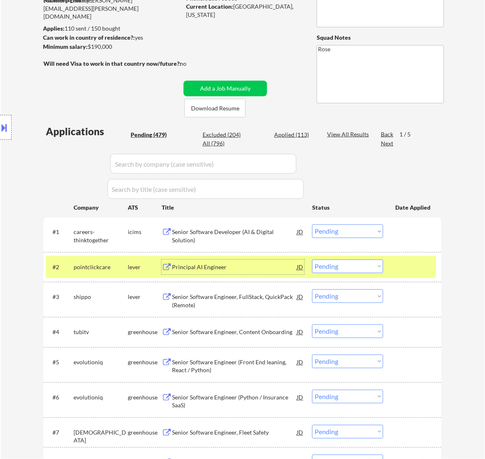
click at [352, 268] on select "Choose an option... Pending Applied Excluded (Questions) Excluded (Expired) Exc…" at bounding box center [347, 267] width 71 height 14
click at [312, 260] on select "Choose an option... Pending Applied Excluded (Questions) Excluded (Expired) Exc…" at bounding box center [347, 267] width 71 height 14
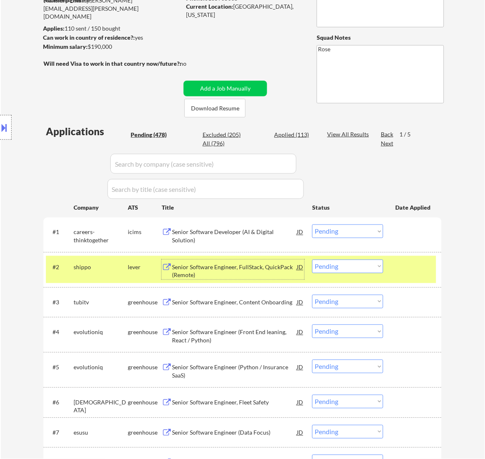
click at [285, 267] on div "Senior Software Engineer, FullStack, QuickPack (Remote)" at bounding box center [234, 271] width 125 height 16
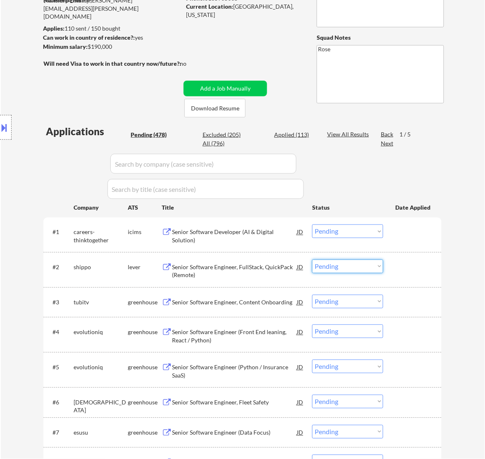
click at [356, 263] on select "Choose an option... Pending Applied Excluded (Questions) Excluded (Expired) Exc…" at bounding box center [347, 267] width 71 height 14
click at [312, 260] on select "Choose an option... Pending Applied Excluded (Questions) Excluded (Expired) Exc…" at bounding box center [347, 267] width 71 height 14
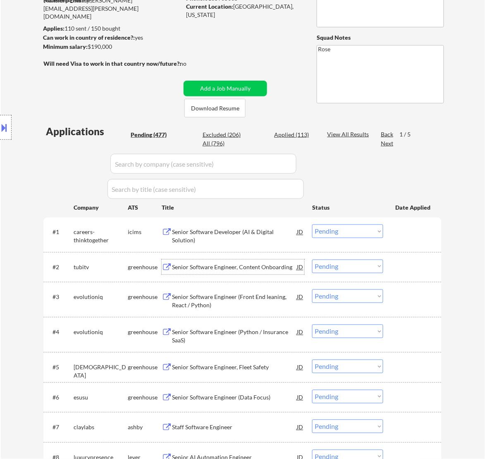
click at [257, 270] on div "Senior Software Engineer, Content Onboarding" at bounding box center [234, 267] width 125 height 8
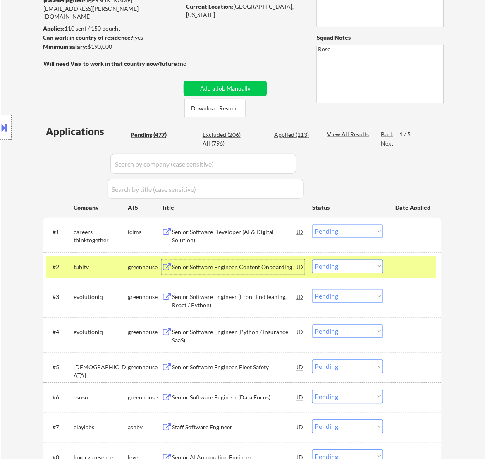
click at [376, 268] on select "Choose an option... Pending Applied Excluded (Questions) Excluded (Expired) Exc…" at bounding box center [347, 267] width 71 height 14
click at [312, 260] on select "Choose an option... Pending Applied Excluded (Questions) Excluded (Expired) Exc…" at bounding box center [347, 267] width 71 height 14
select select ""pending""
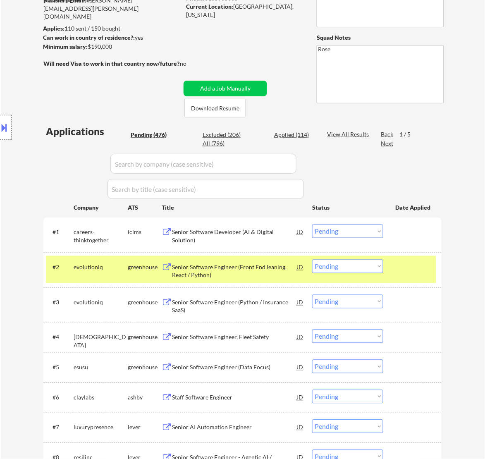
click at [249, 269] on div "Senior Software Engineer (Front End leaning, React / Python)" at bounding box center [234, 271] width 125 height 16
